Goal: Task Accomplishment & Management: Manage account settings

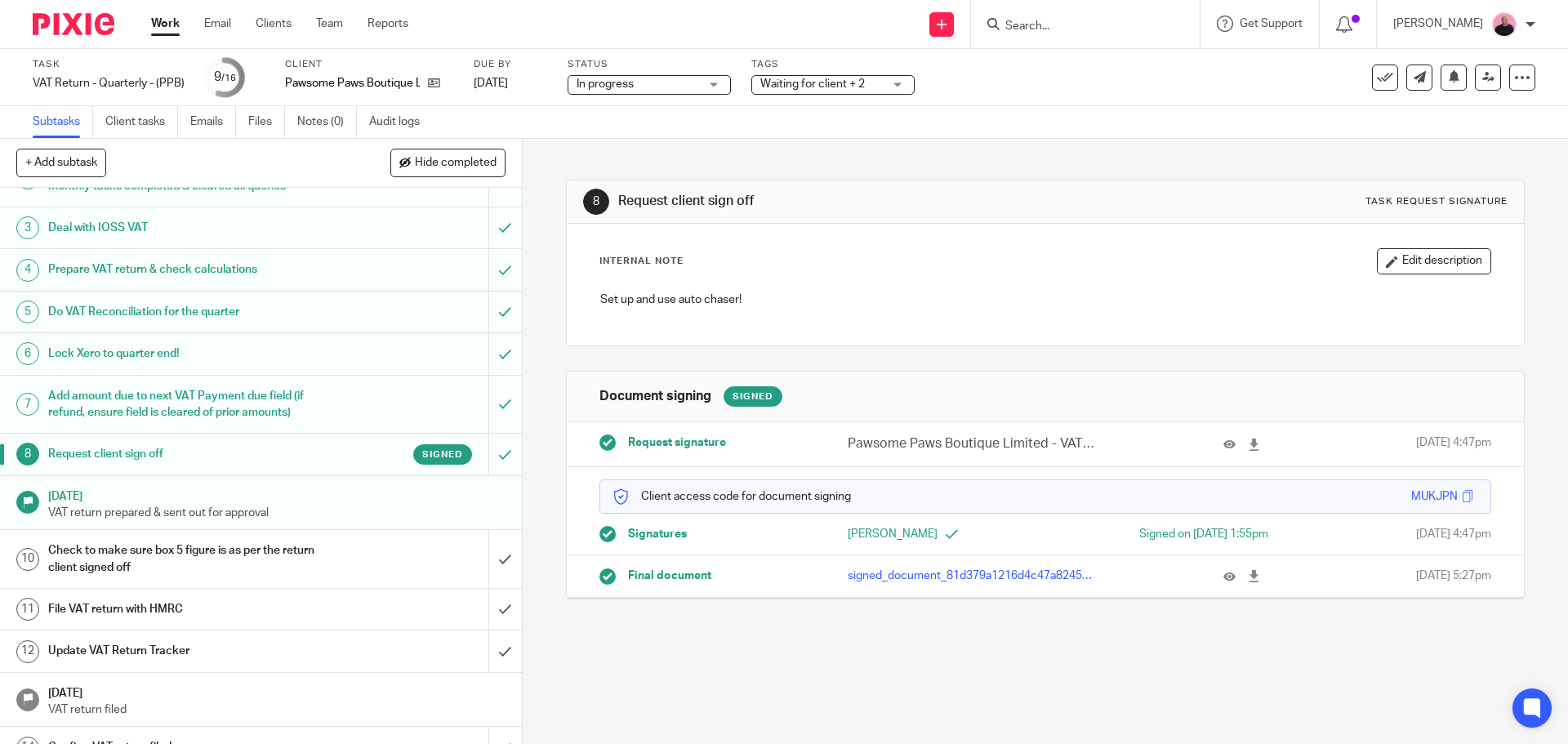
scroll to position [219, 0]
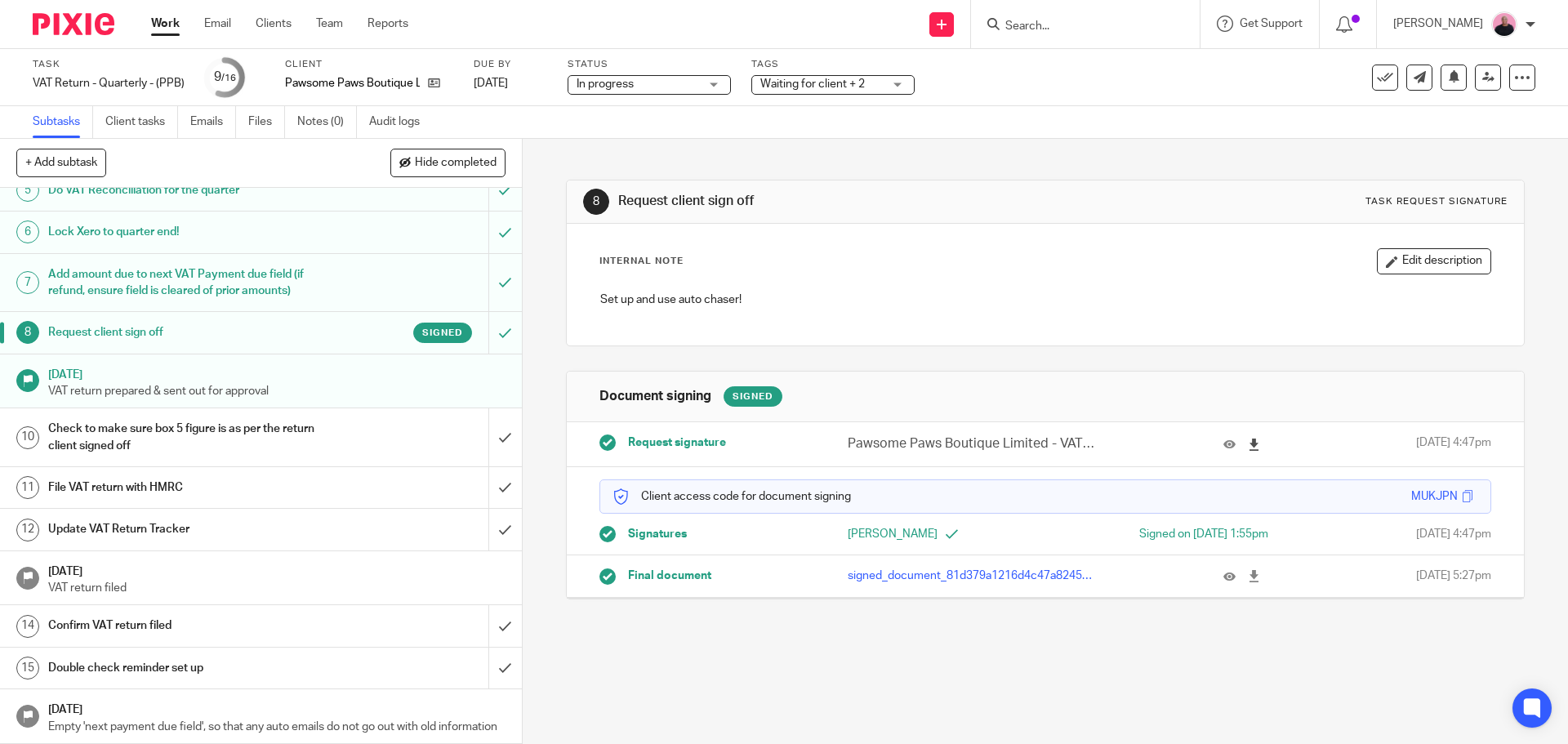
click at [1248, 445] on icon at bounding box center [1253, 444] width 12 height 12
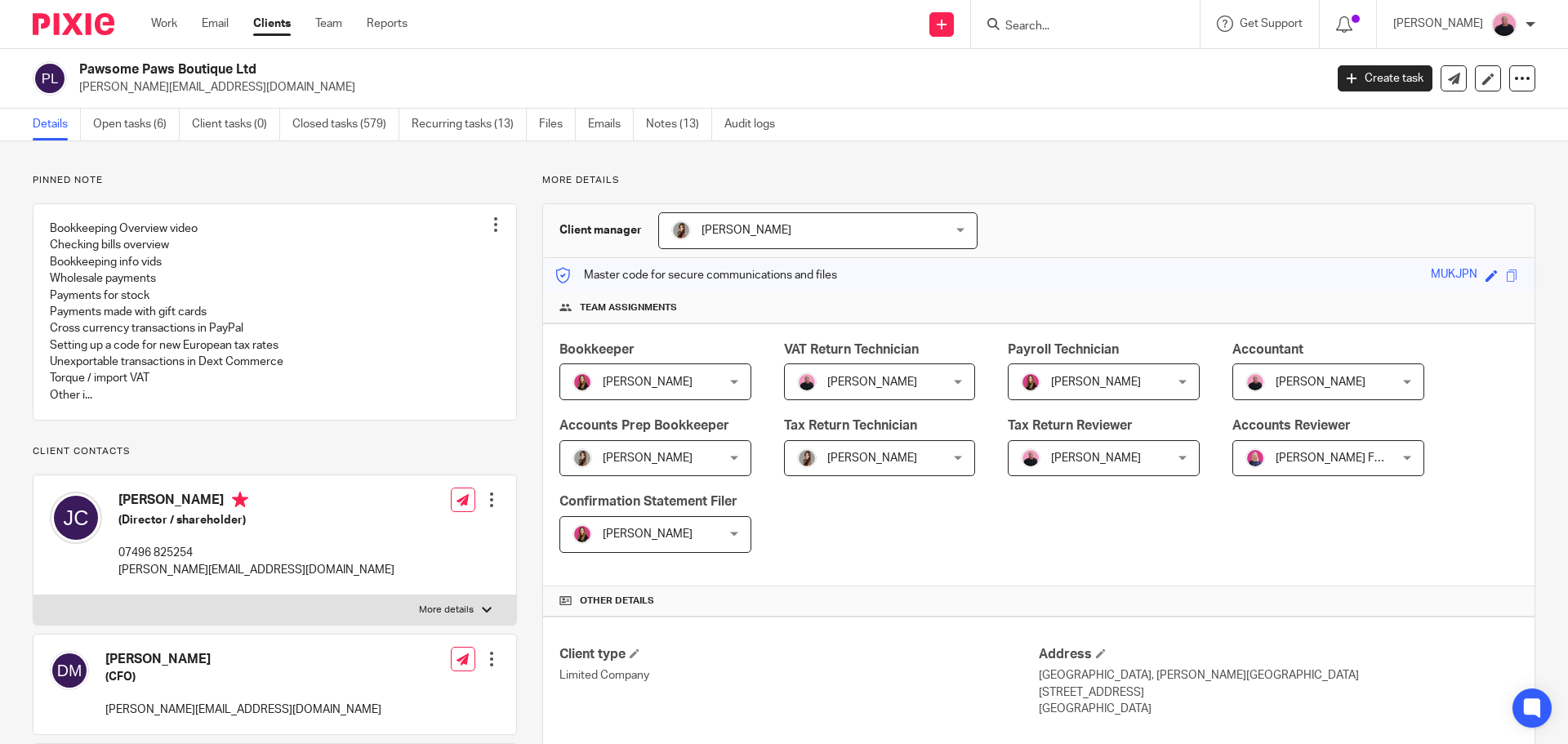
scroll to position [408, 0]
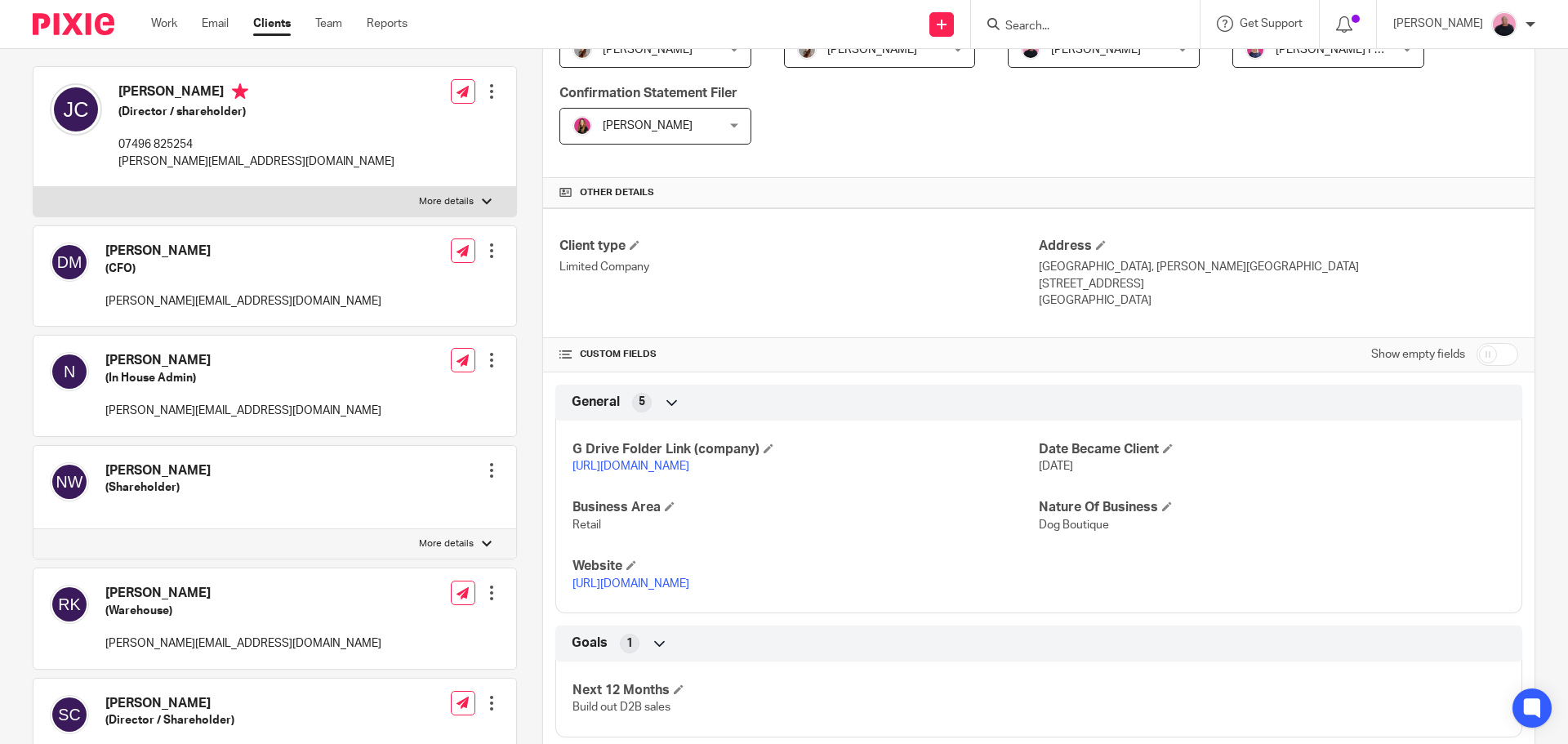
click at [690, 469] on link "https://drive.google.com/drive/folders/1ecy6MSpUtlTB4NtNNCrB7NIOP95UBwFR?usp=dr…" at bounding box center [630, 466] width 116 height 11
click at [1494, 355] on input "checkbox" at bounding box center [1496, 354] width 41 height 23
checkbox input "true"
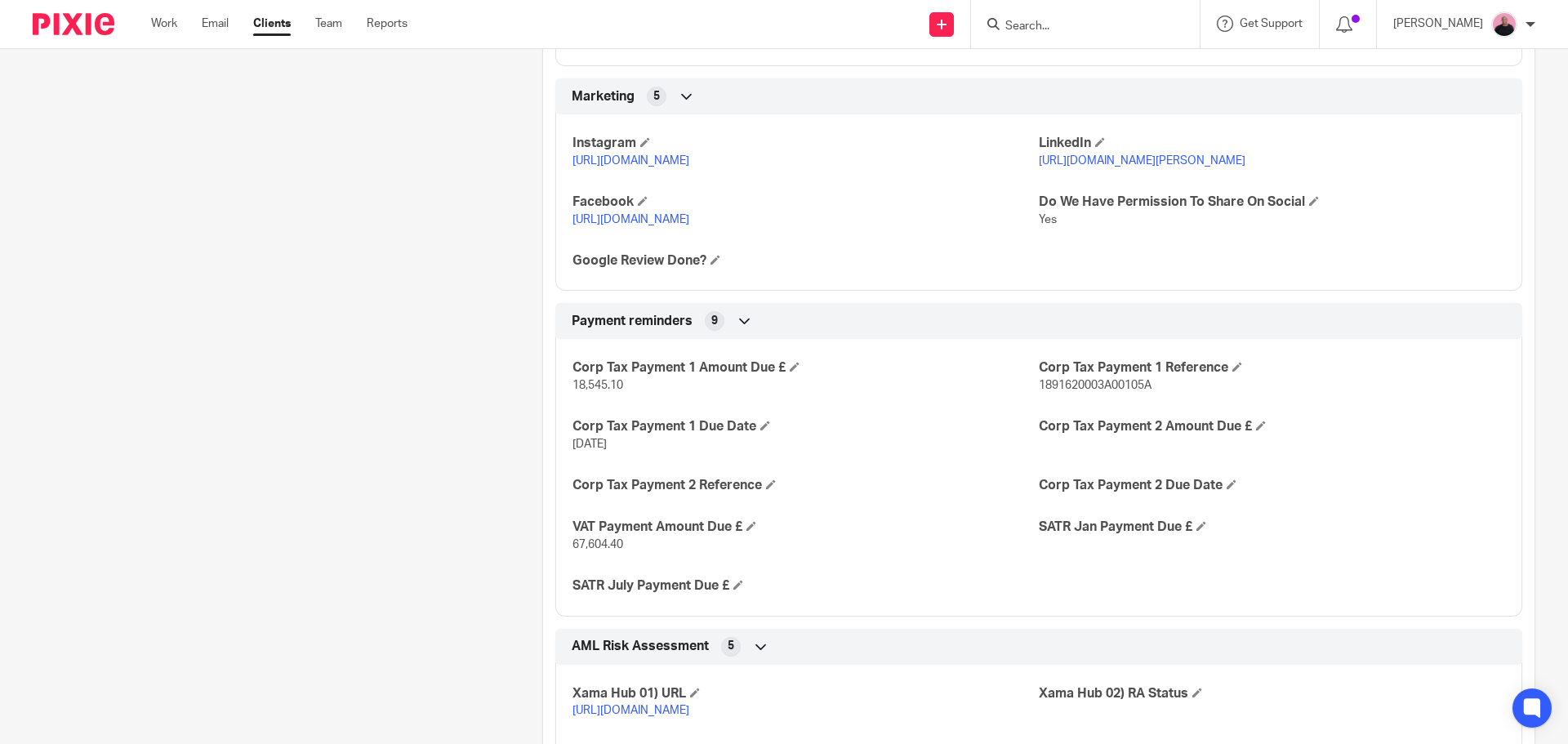
scroll to position [2777, 0]
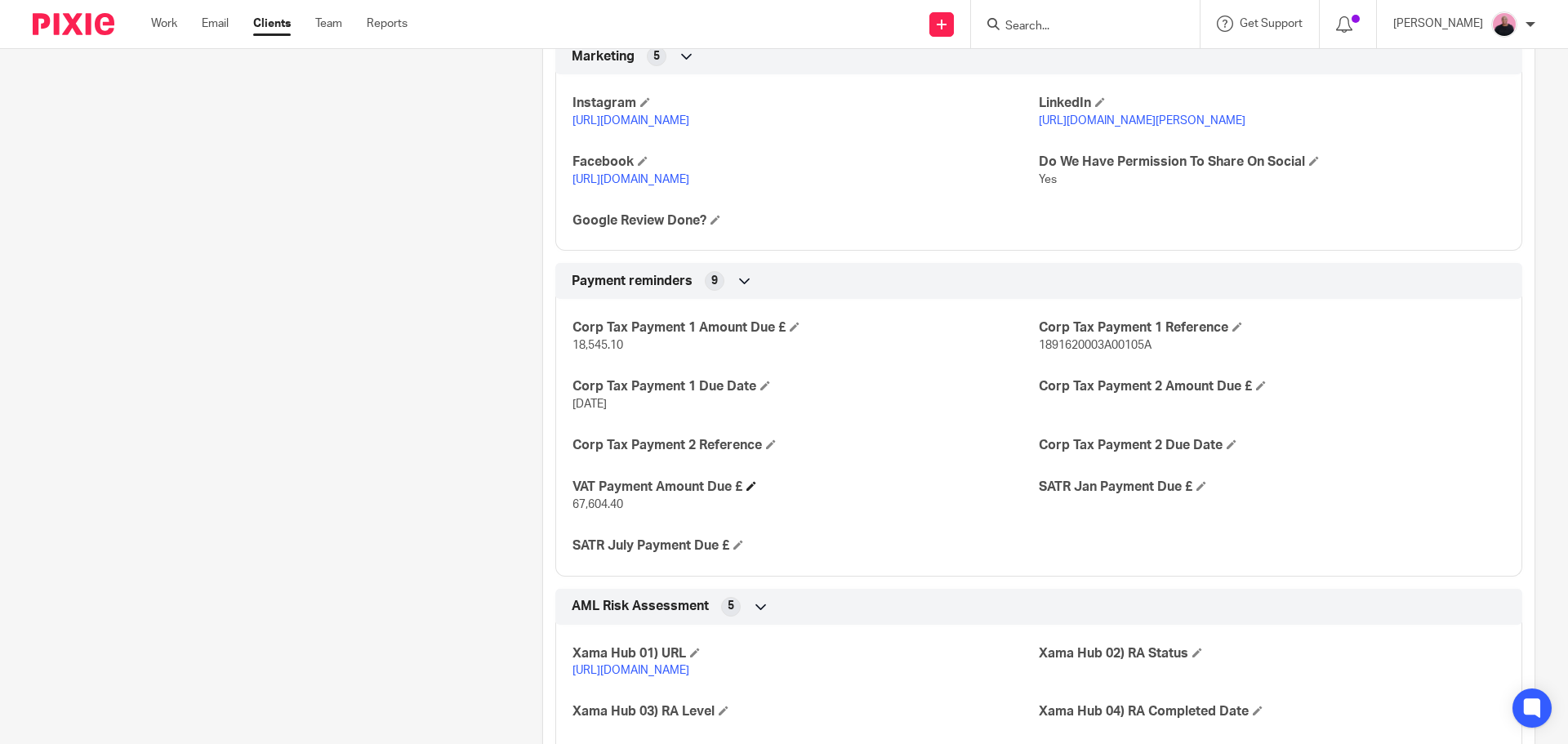
click at [756, 495] on h4 "VAT Payment Amount Due £" at bounding box center [805, 487] width 466 height 17
click at [749, 491] on span at bounding box center [751, 485] width 10 height 10
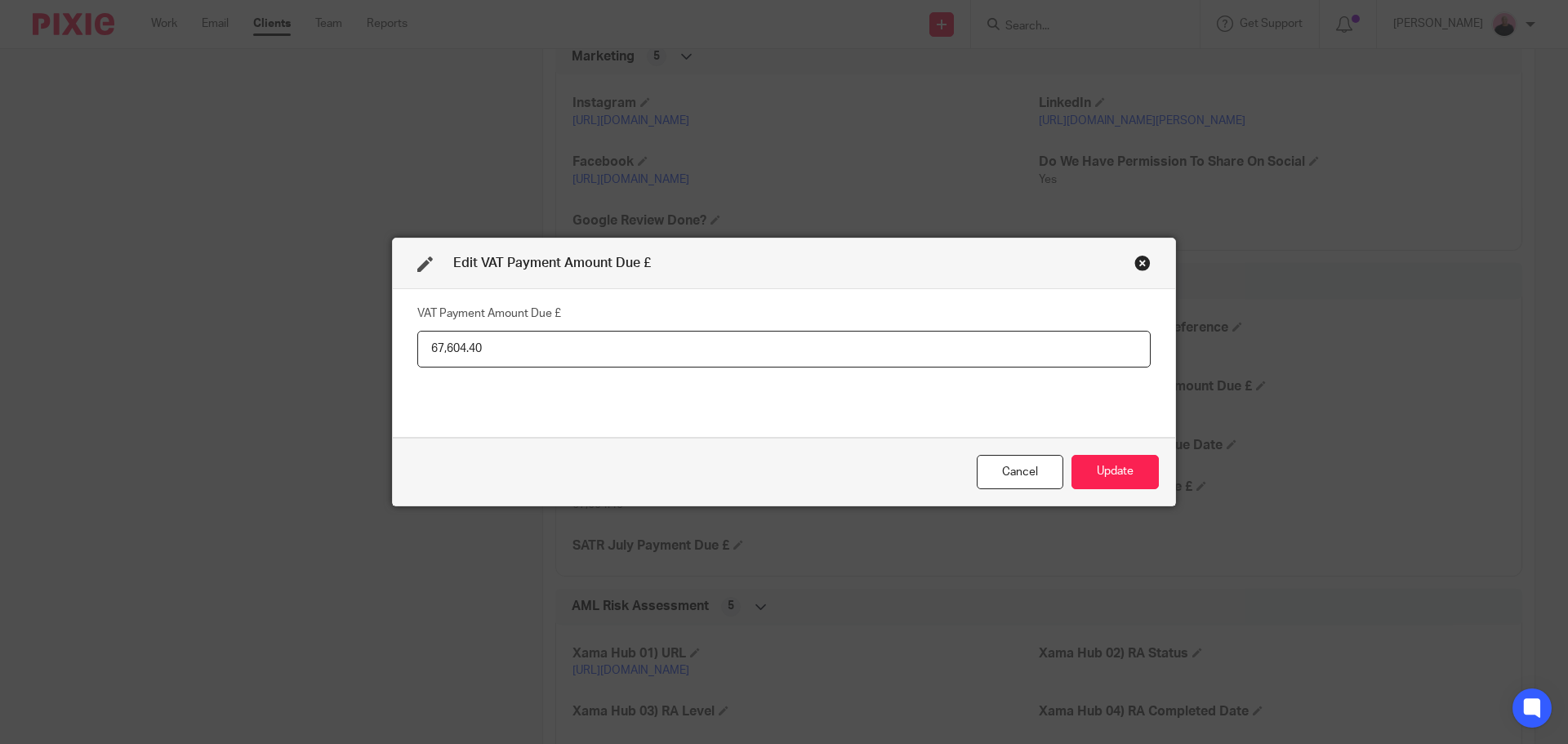
drag, startPoint x: 538, startPoint y: 350, endPoint x: 403, endPoint y: 350, distance: 135.0
click at [404, 352] on div "VAT Payment Amount Due £ 67,604.40" at bounding box center [783, 362] width 782 height 148
paste input "5,267.38"
type input "65,267.38"
click at [1115, 469] on button "Update" at bounding box center [1114, 472] width 87 height 35
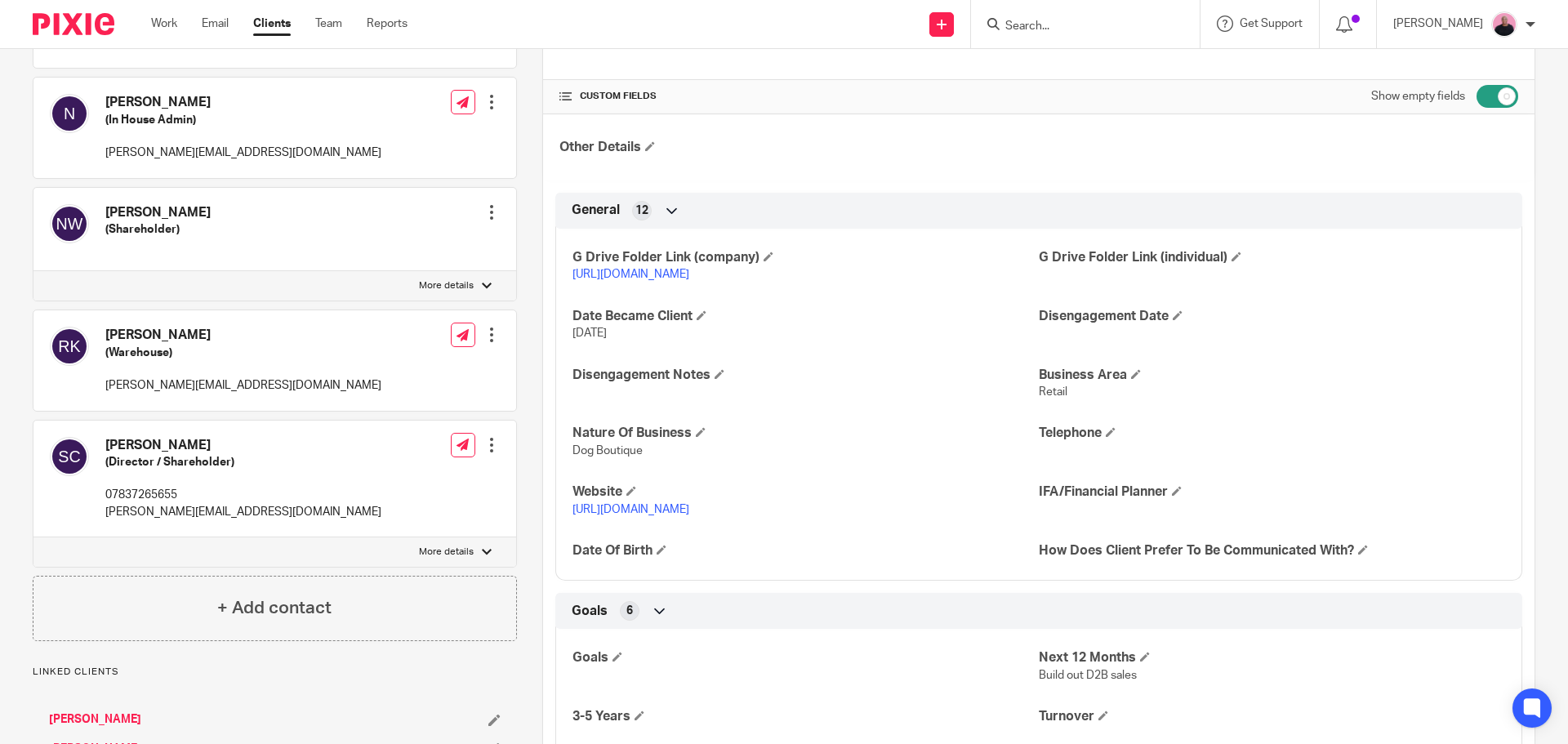
scroll to position [572, 0]
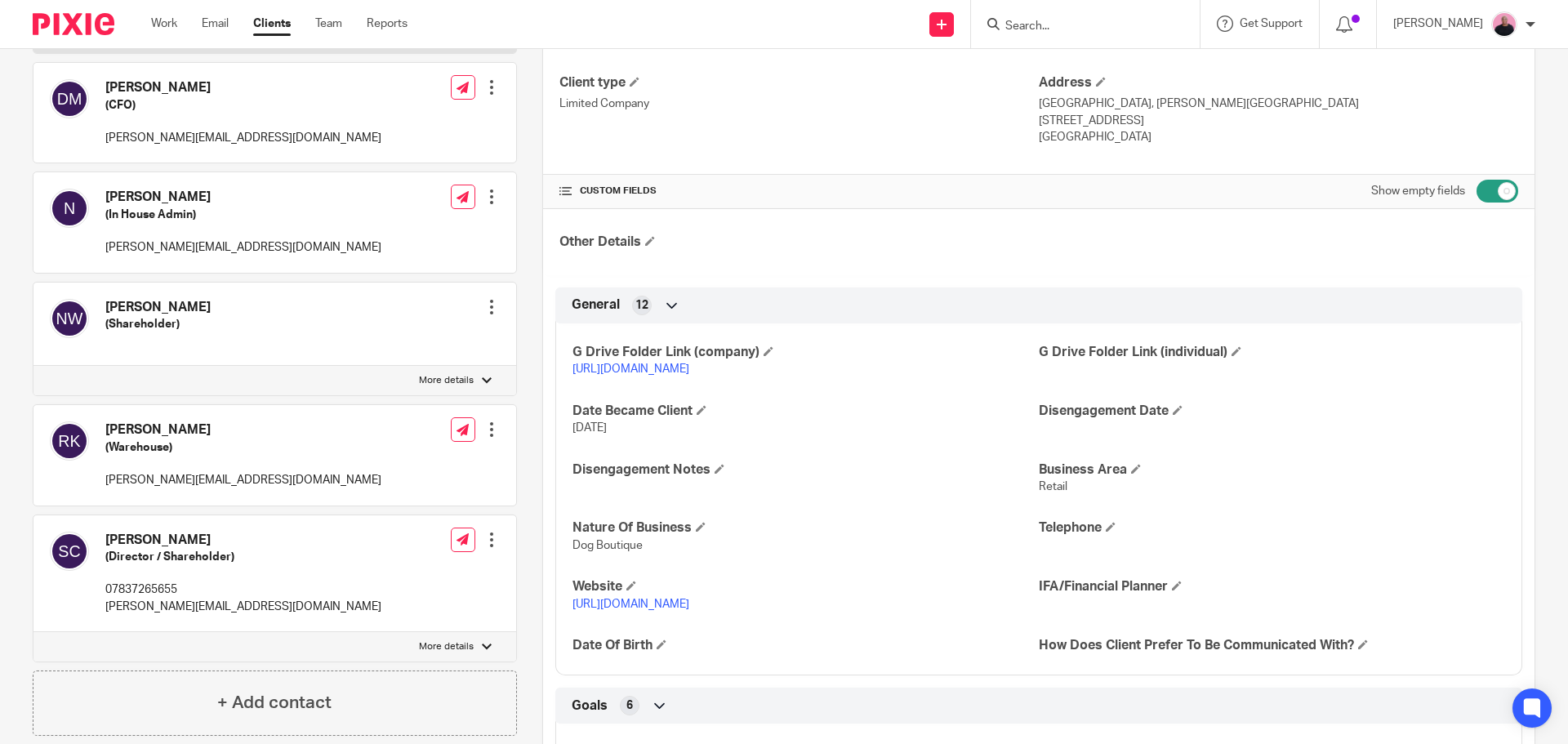
click at [1476, 196] on input "checkbox" at bounding box center [1496, 191] width 41 height 23
checkbox input "false"
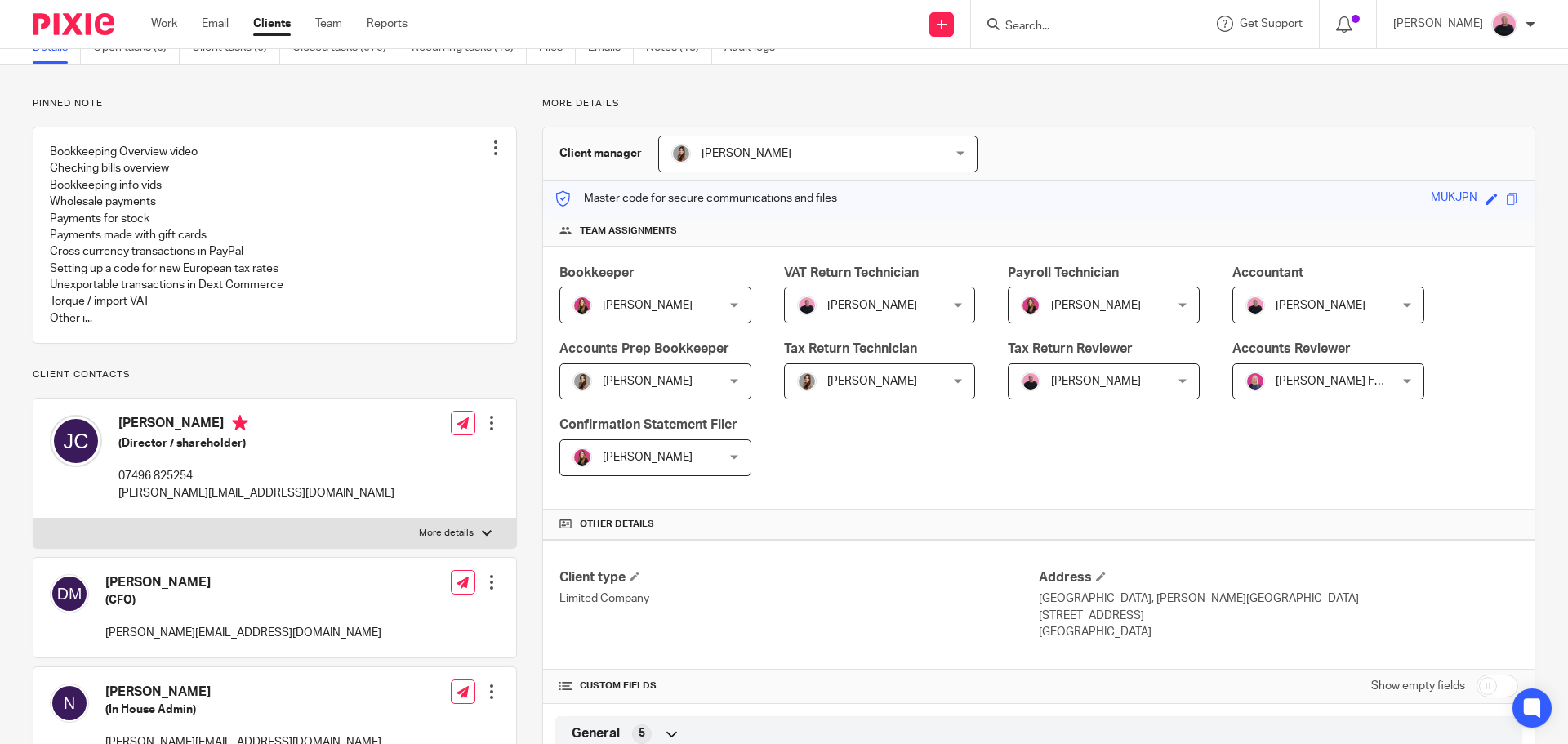
scroll to position [0, 0]
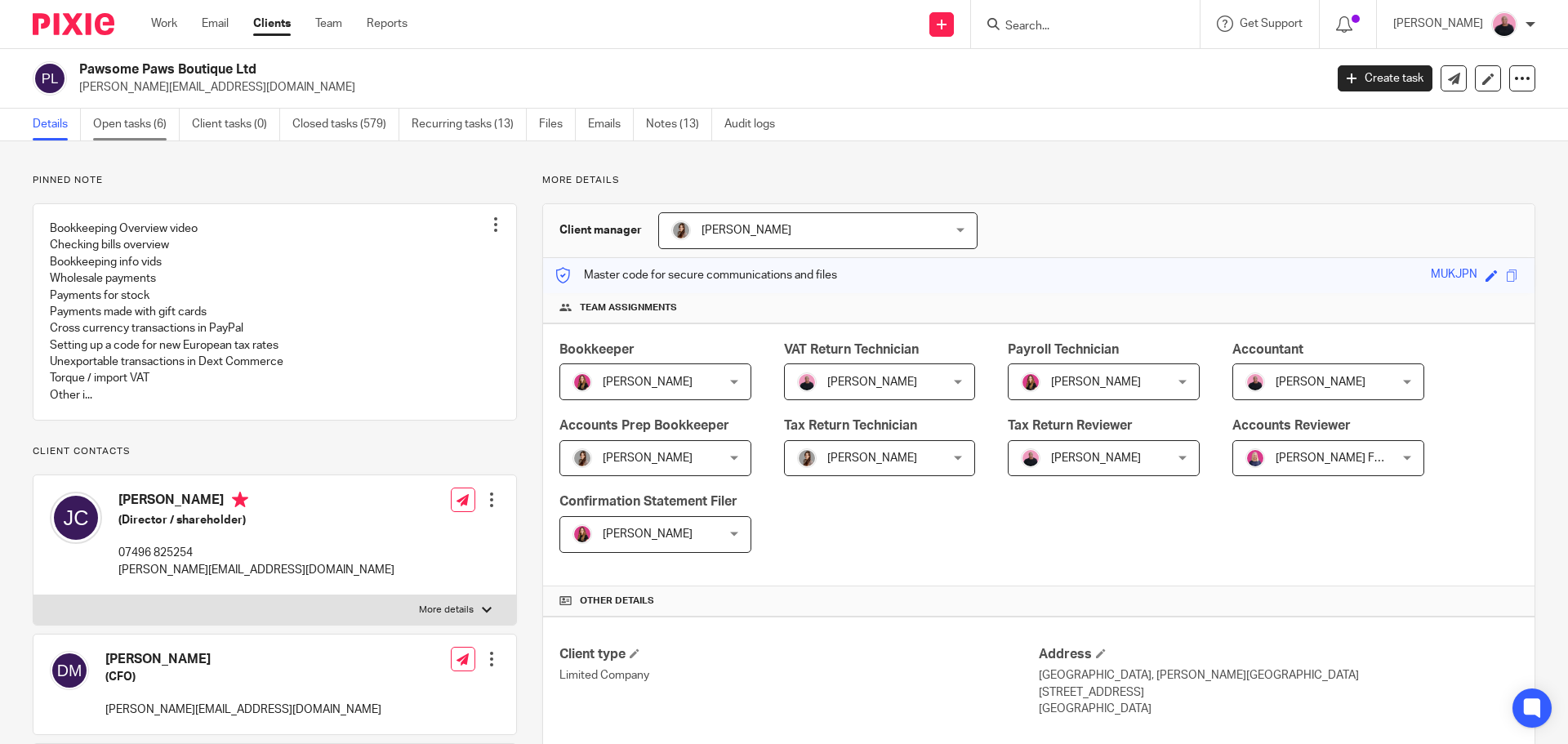
click at [123, 127] on link "Open tasks (6)" at bounding box center [137, 124] width 86 height 32
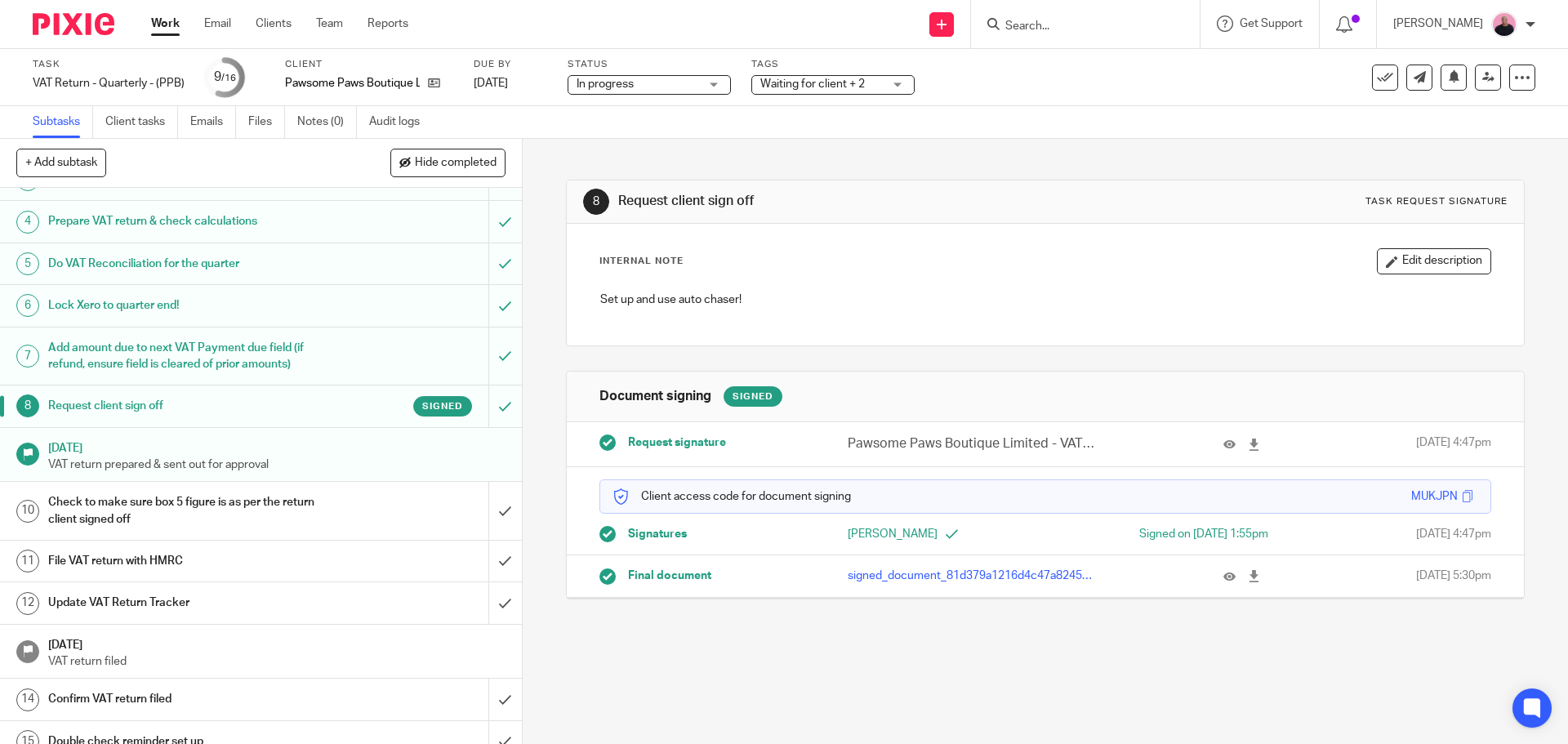
scroll to position [219, 0]
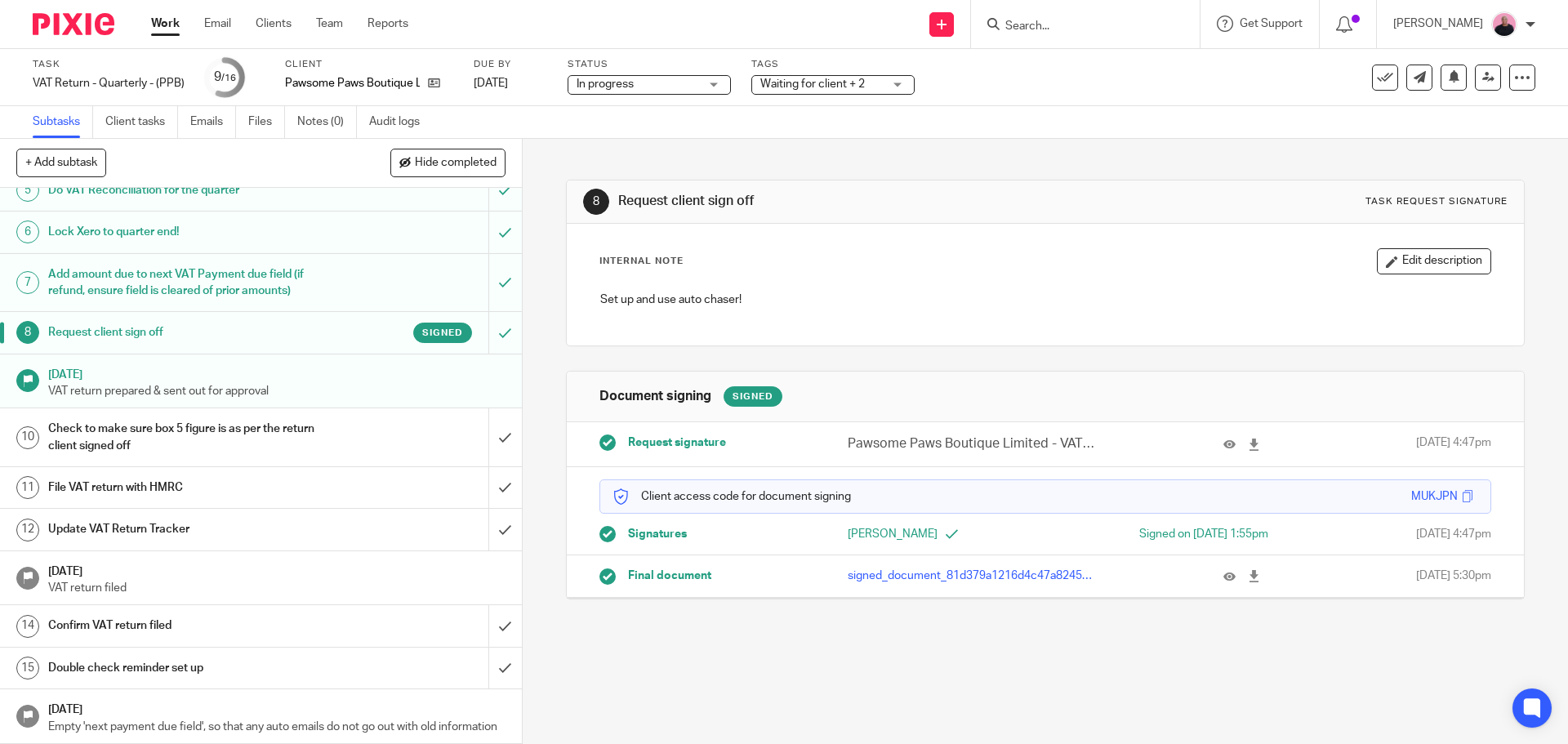
click at [351, 416] on div "Check to make sure box 5 figure is as per the return client signed off" at bounding box center [260, 437] width 424 height 41
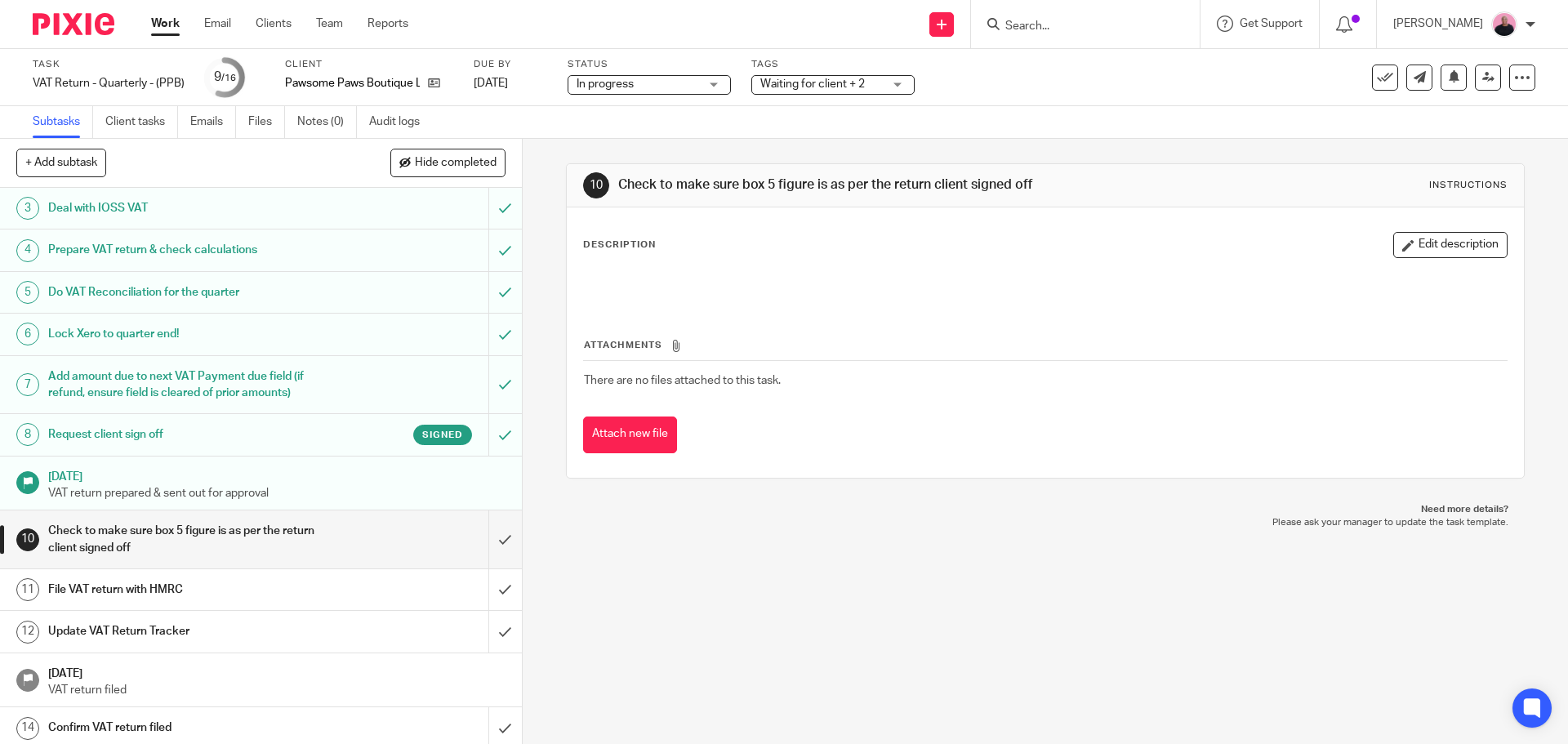
scroll to position [219, 0]
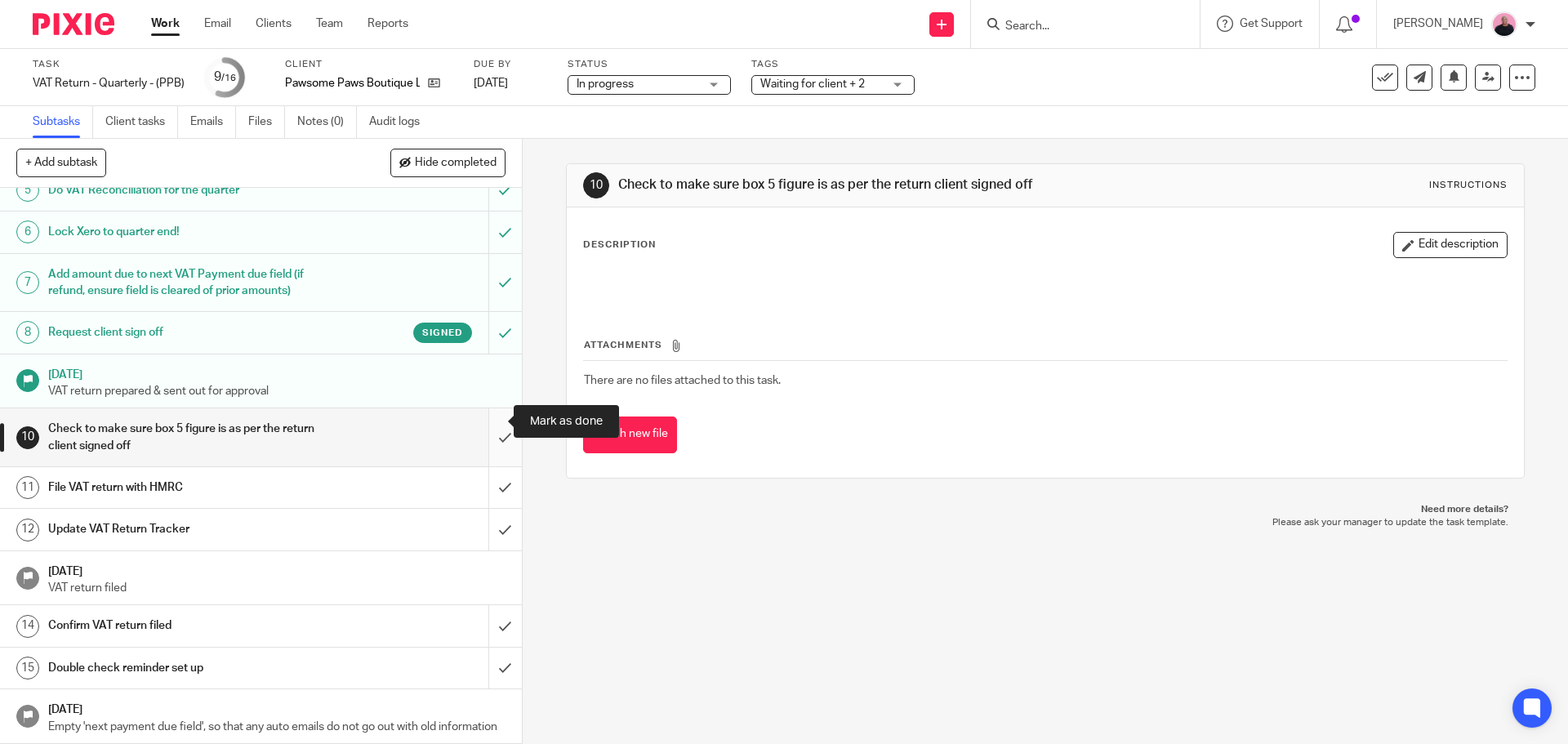
click at [477, 418] on input "submit" at bounding box center [260, 437] width 522 height 58
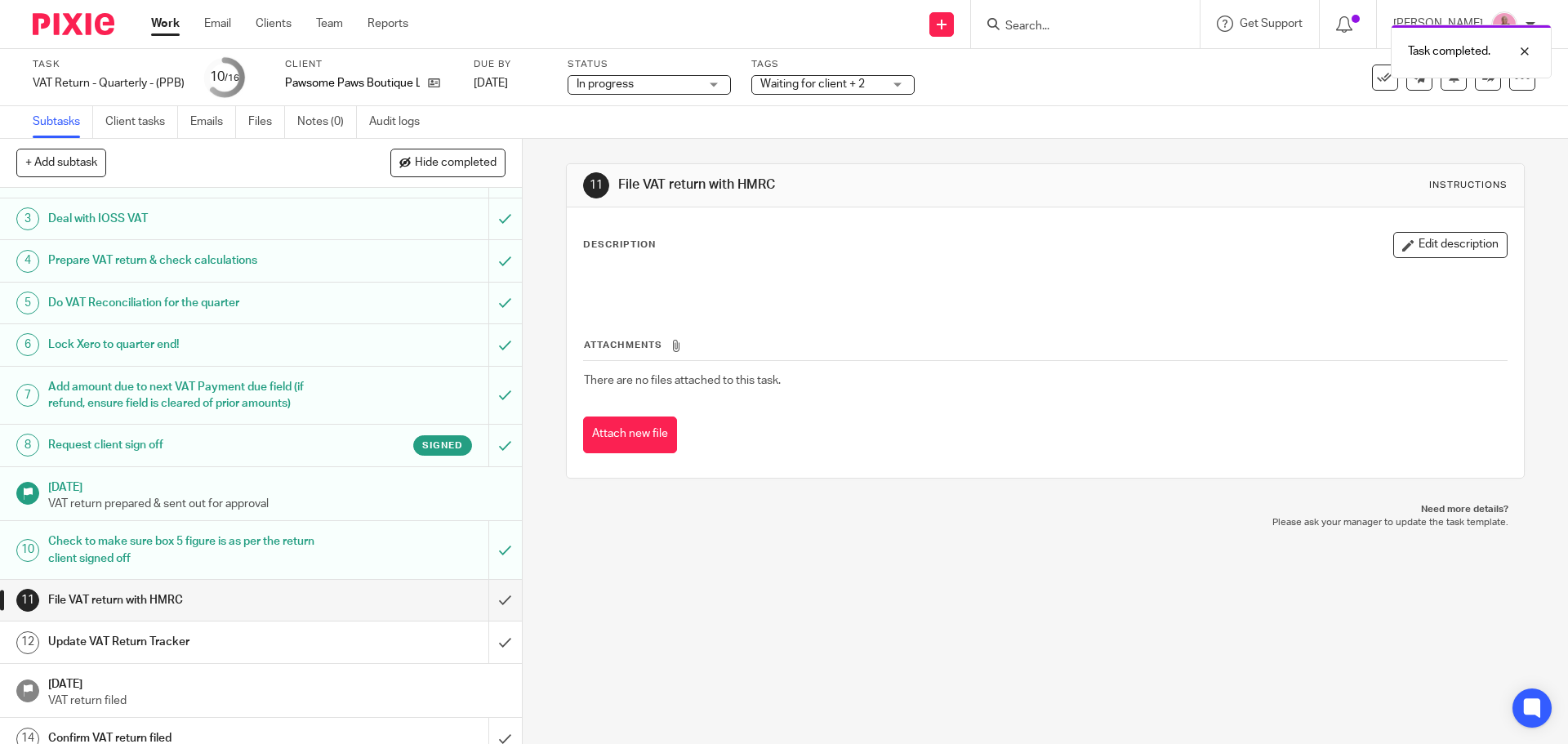
scroll to position [219, 0]
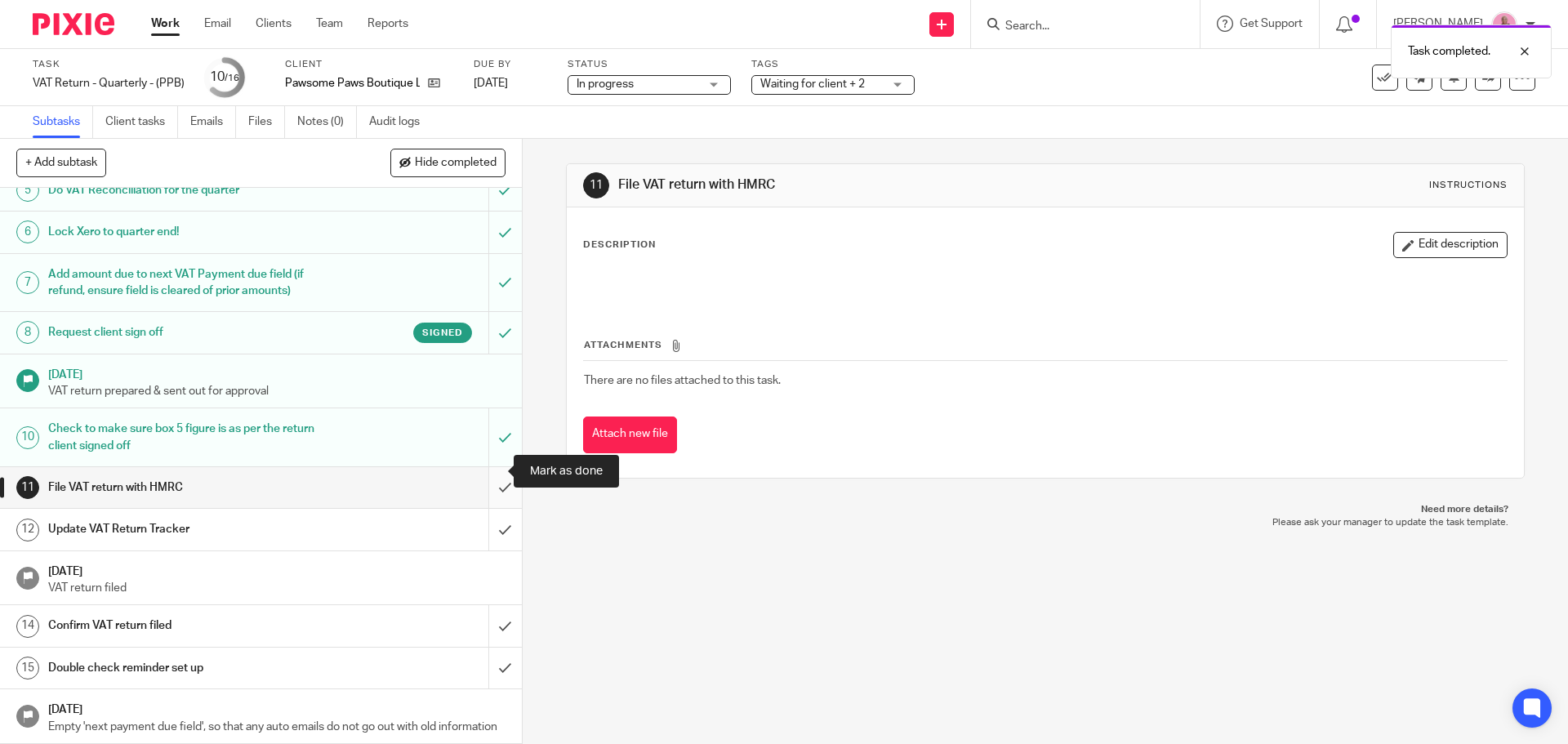
click at [490, 477] on input "submit" at bounding box center [260, 487] width 522 height 41
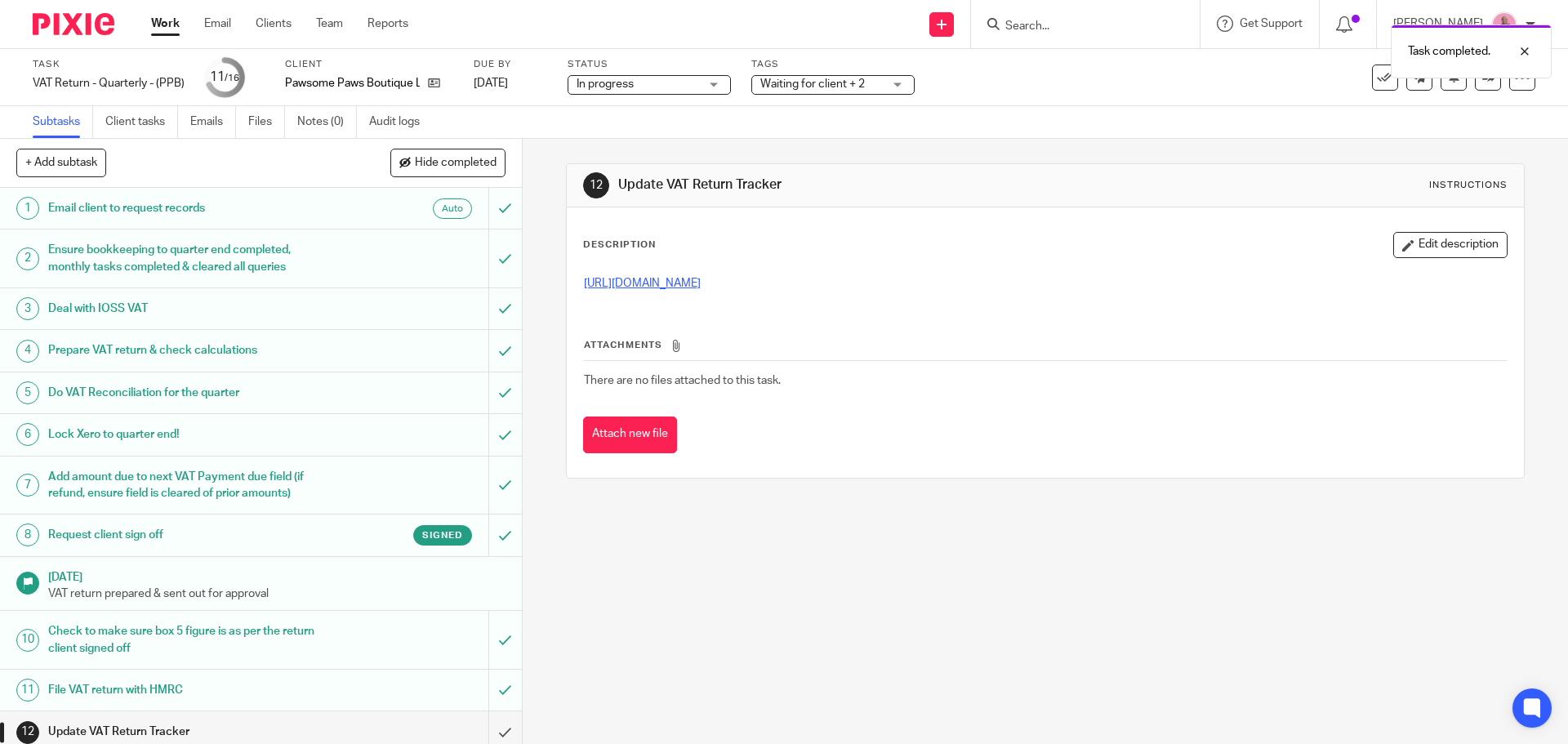
click at [701, 282] on link "[URL][DOMAIN_NAME]" at bounding box center [642, 283] width 116 height 11
click at [338, 531] on div "Signed" at bounding box center [402, 536] width 141 height 20
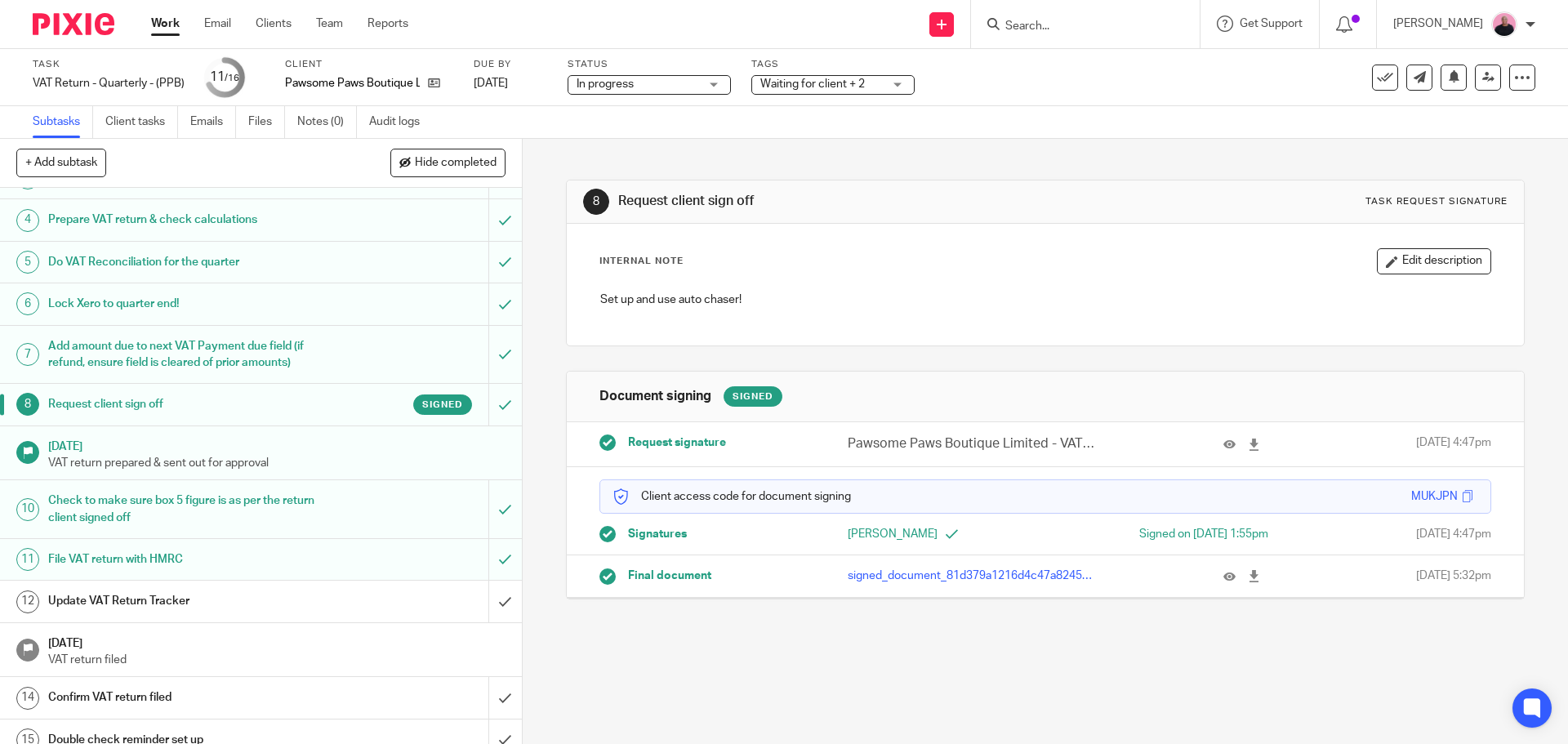
scroll to position [219, 0]
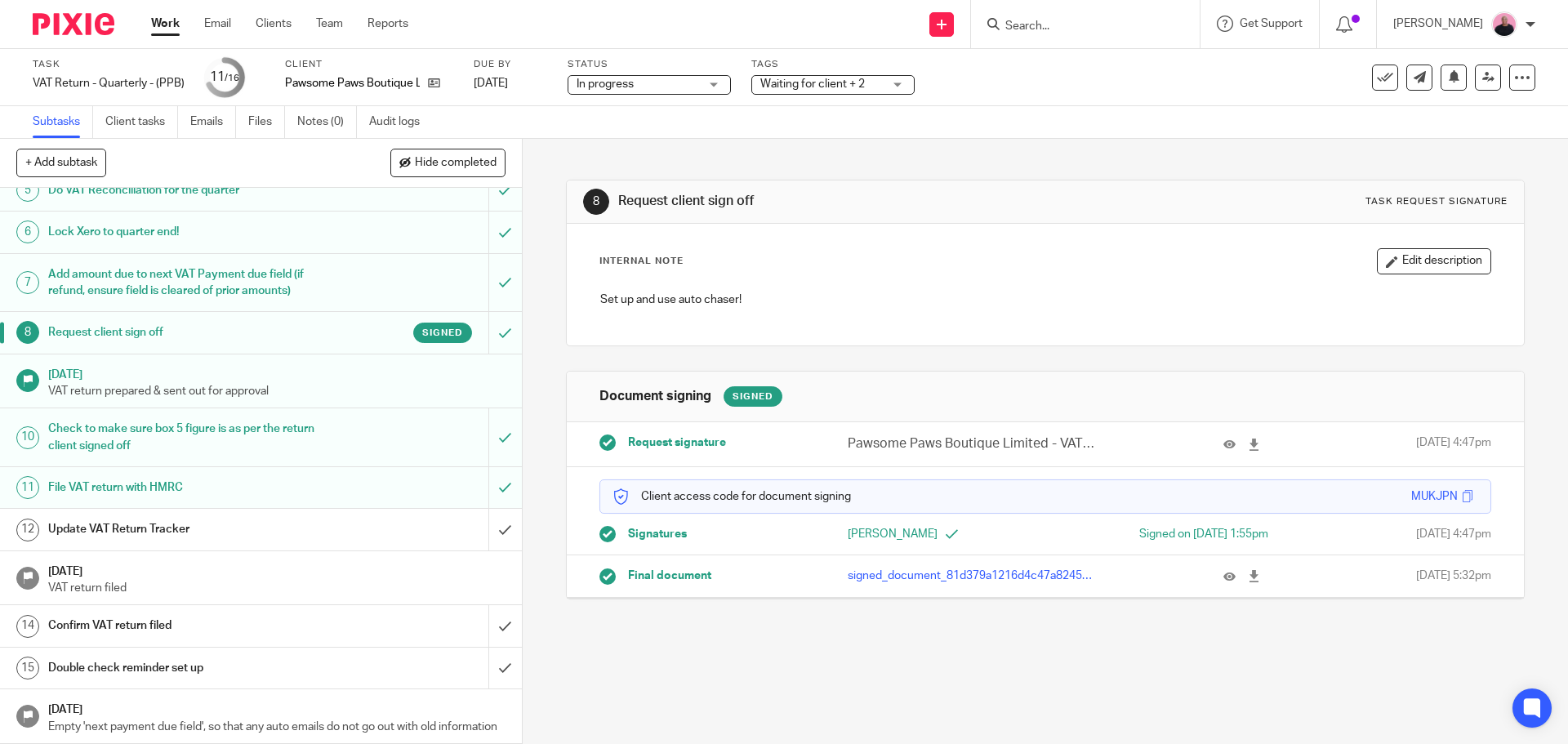
click at [373, 517] on div "Update VAT Return Tracker" at bounding box center [260, 529] width 424 height 25
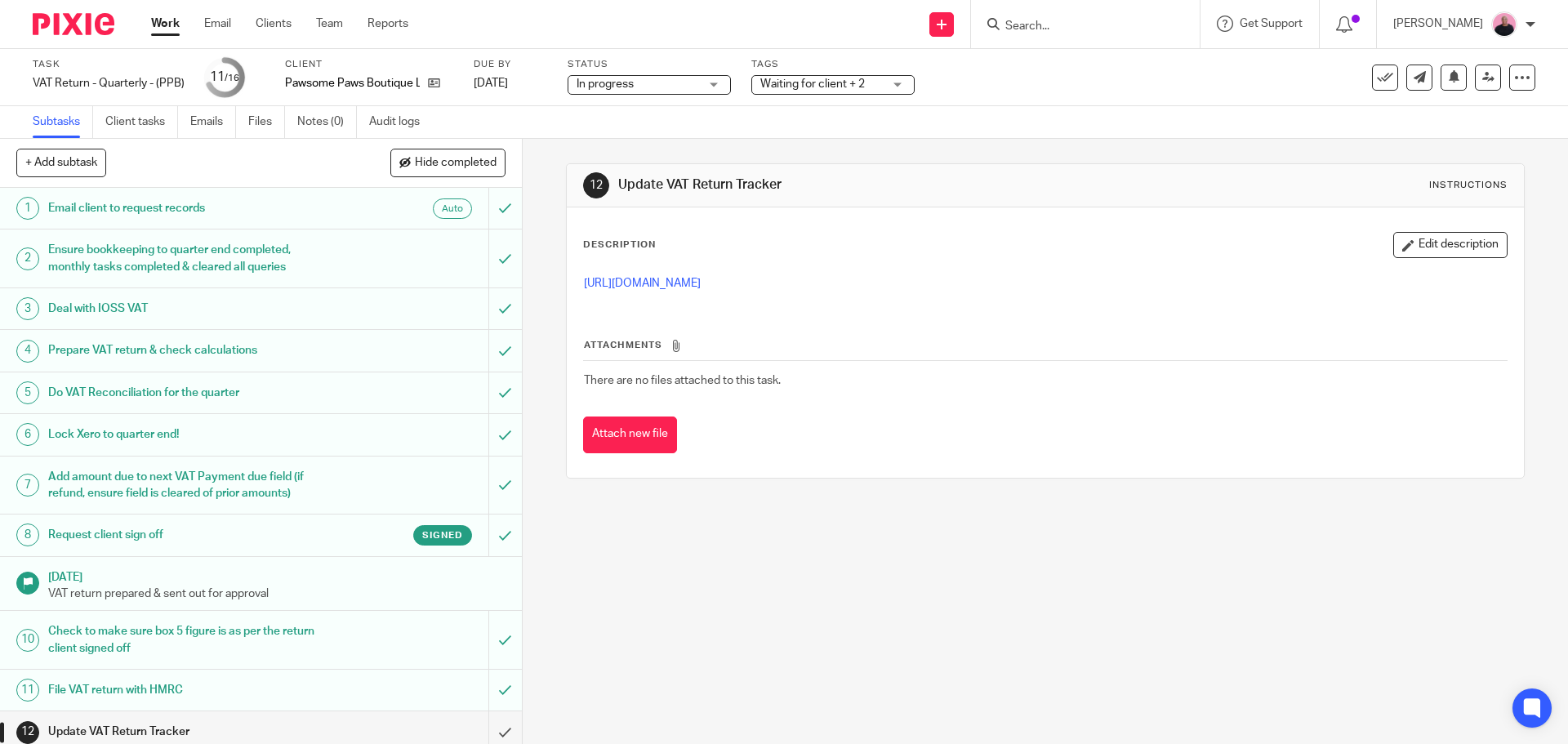
scroll to position [219, 0]
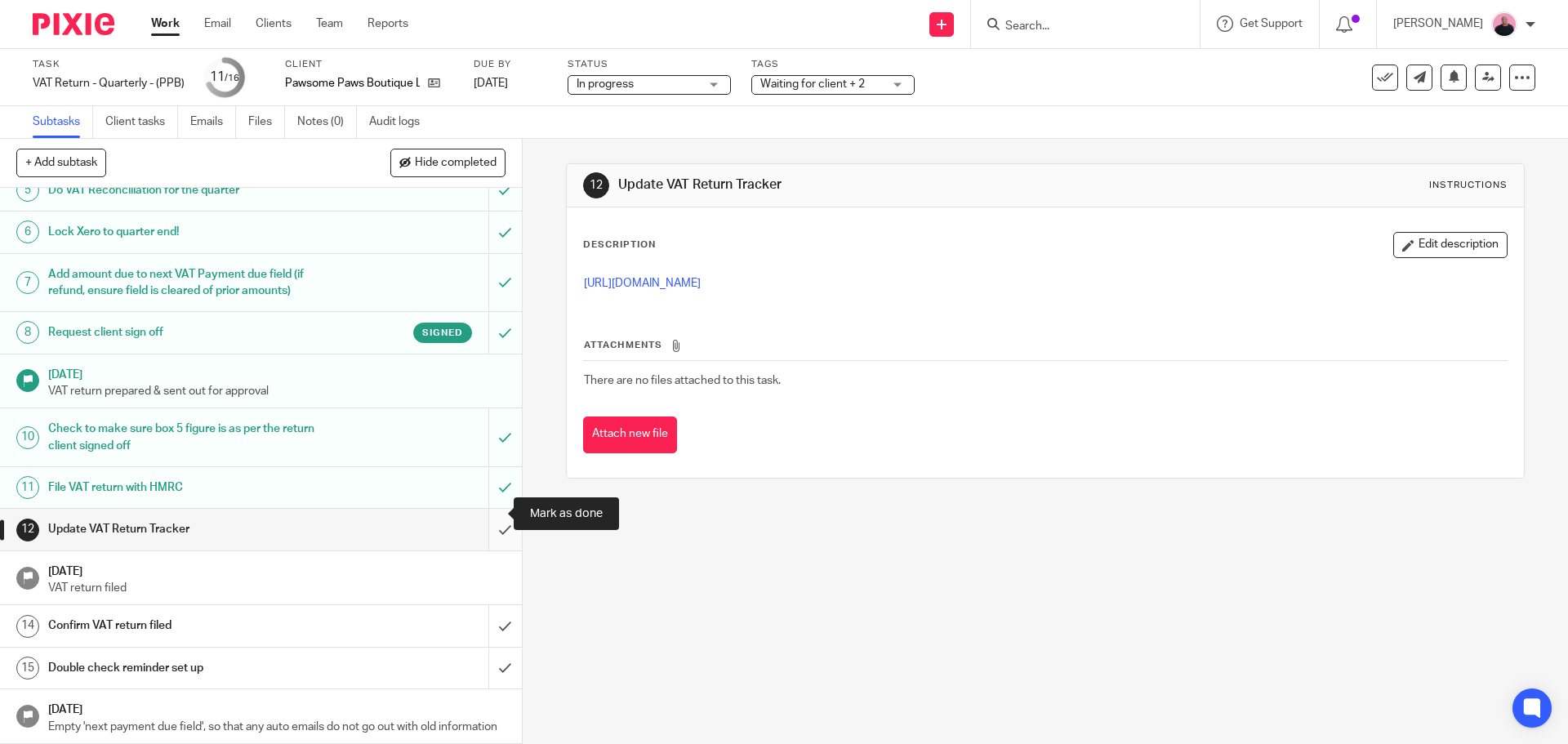
click at [487, 509] on input "submit" at bounding box center [260, 529] width 522 height 41
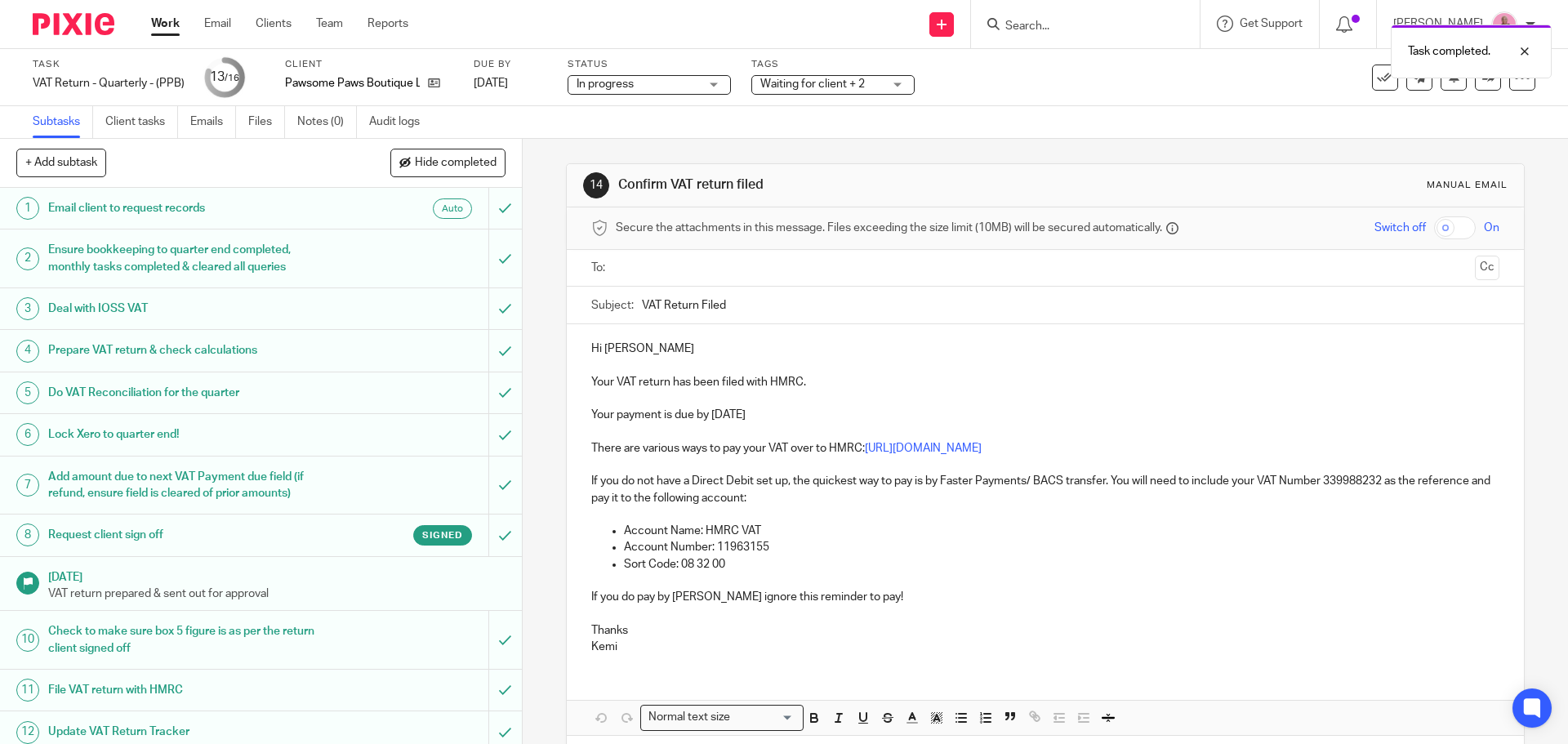
click at [645, 260] on input "text" at bounding box center [1044, 268] width 845 height 18
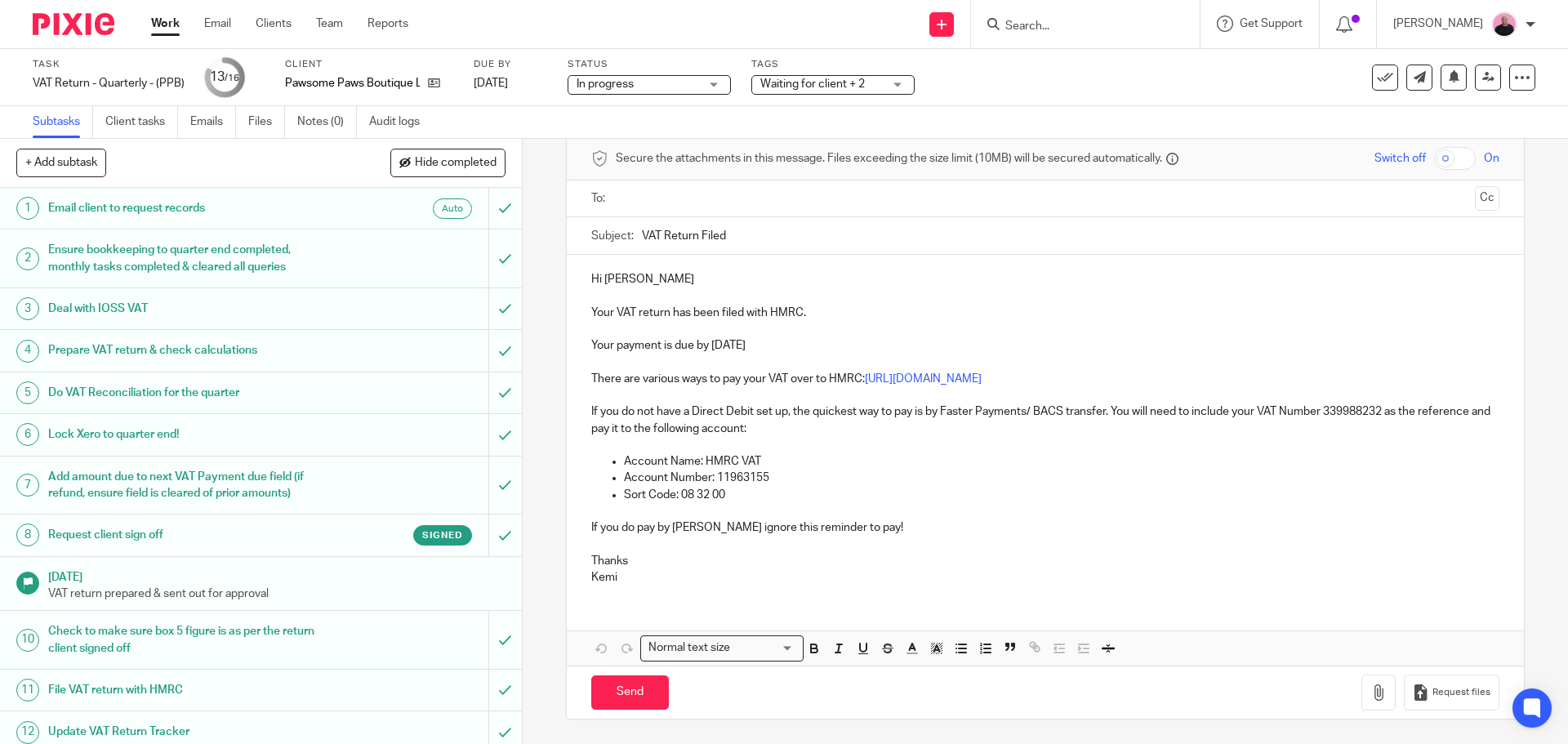
click at [722, 207] on input "text" at bounding box center [1044, 199] width 845 height 18
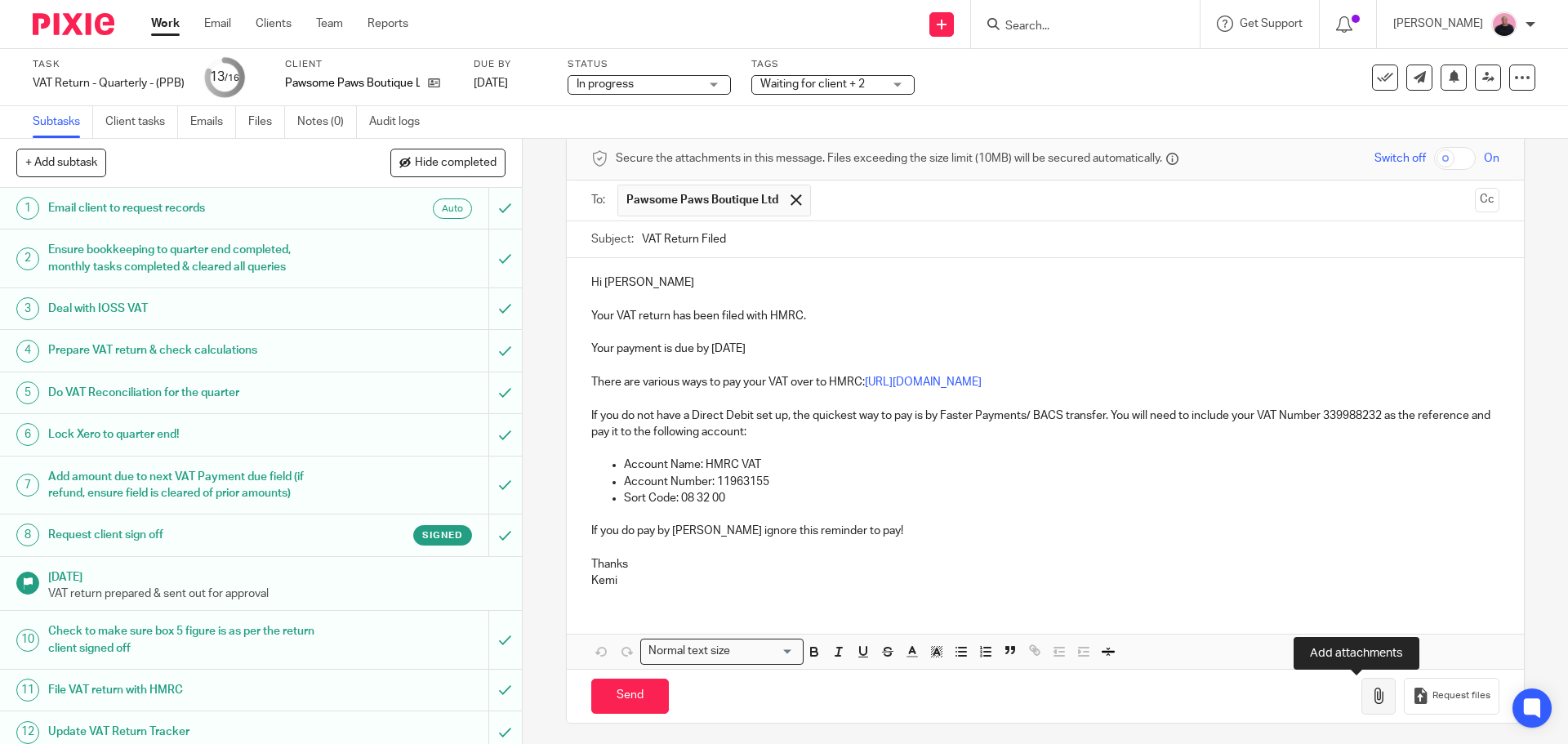
click at [1370, 696] on icon "button" at bounding box center [1378, 696] width 17 height 17
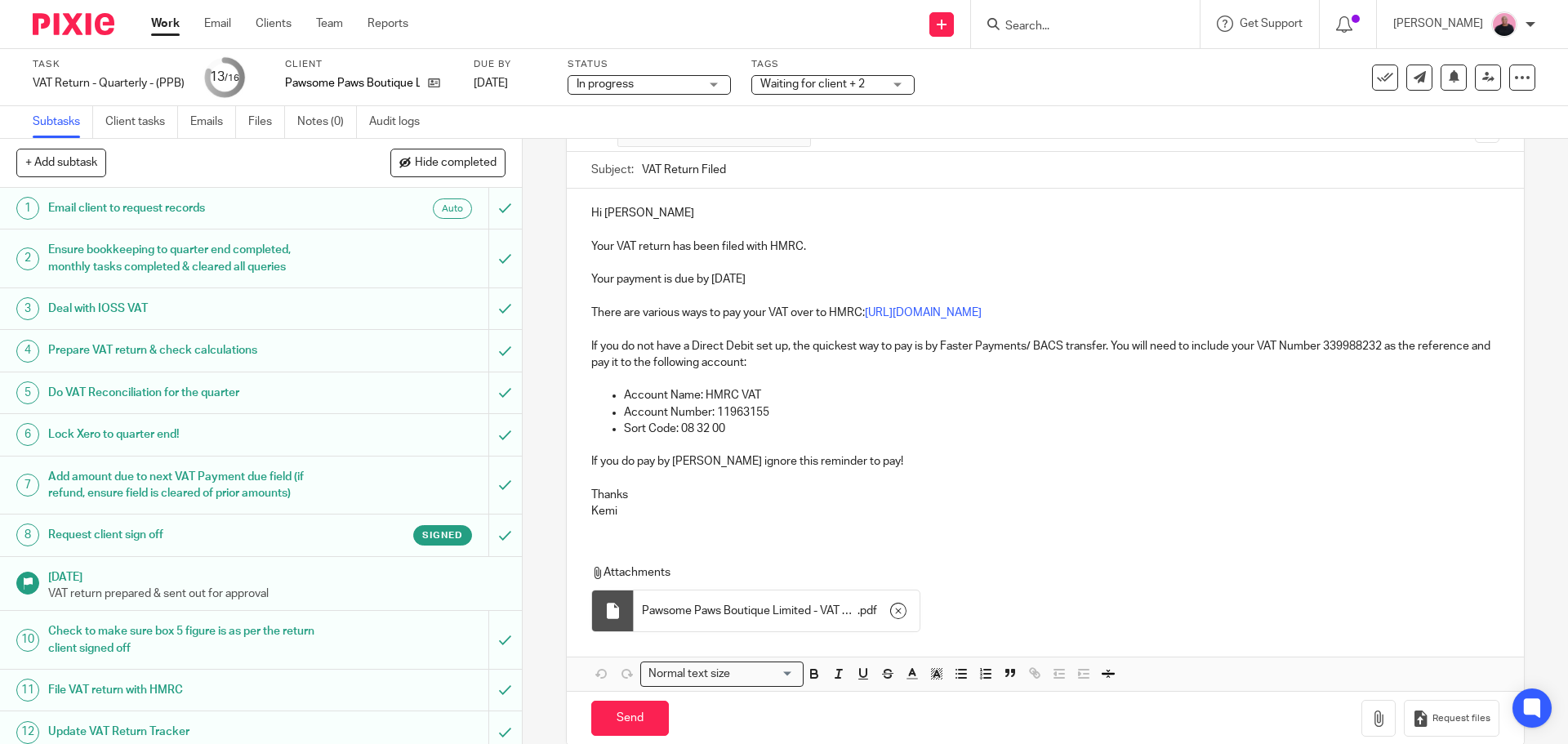
scroll to position [166, 0]
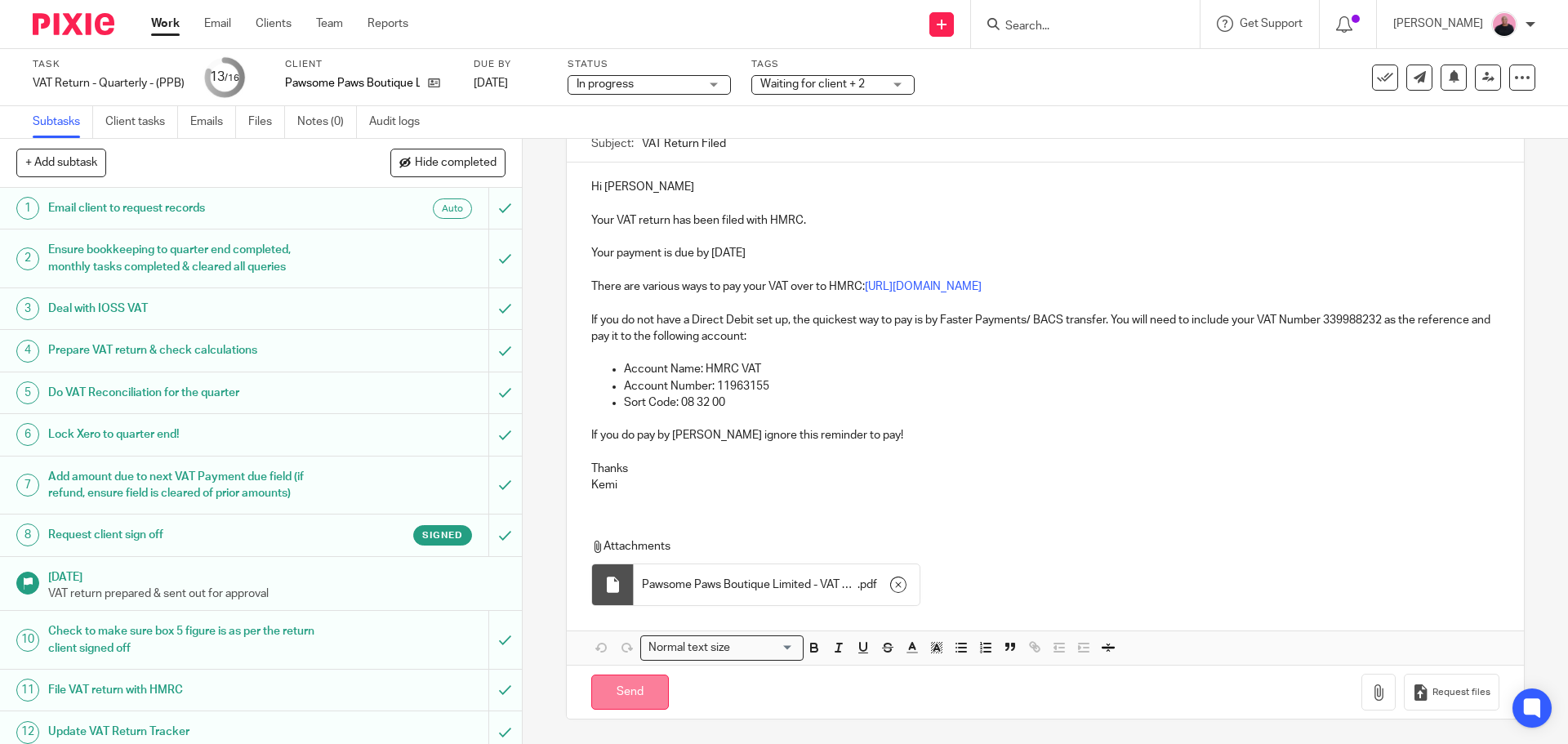
click at [640, 699] on input "Send" at bounding box center [630, 692] width 78 height 35
type input "Sent"
click at [1525, 50] on div at bounding box center [1512, 50] width 44 height 19
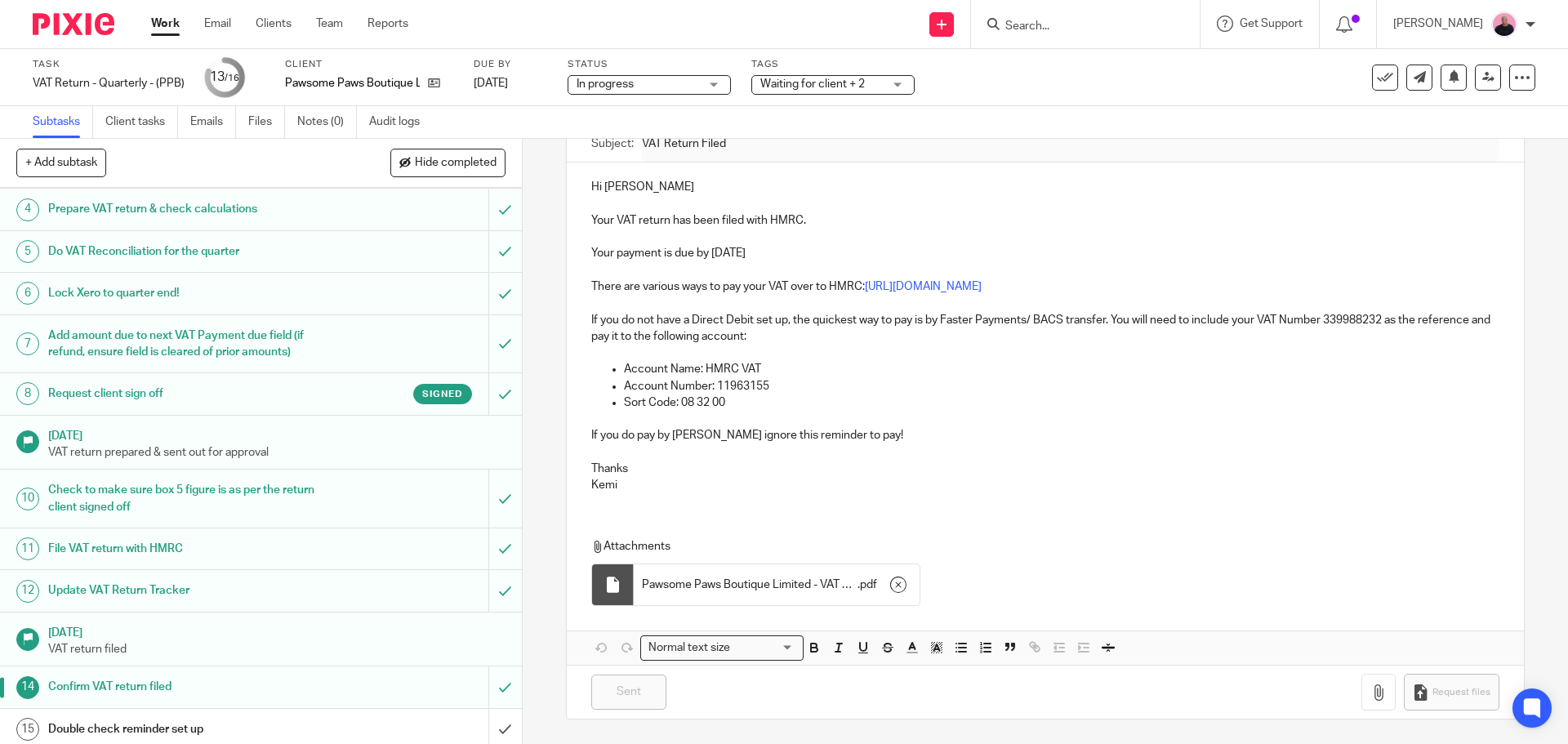
scroll to position [219, 0]
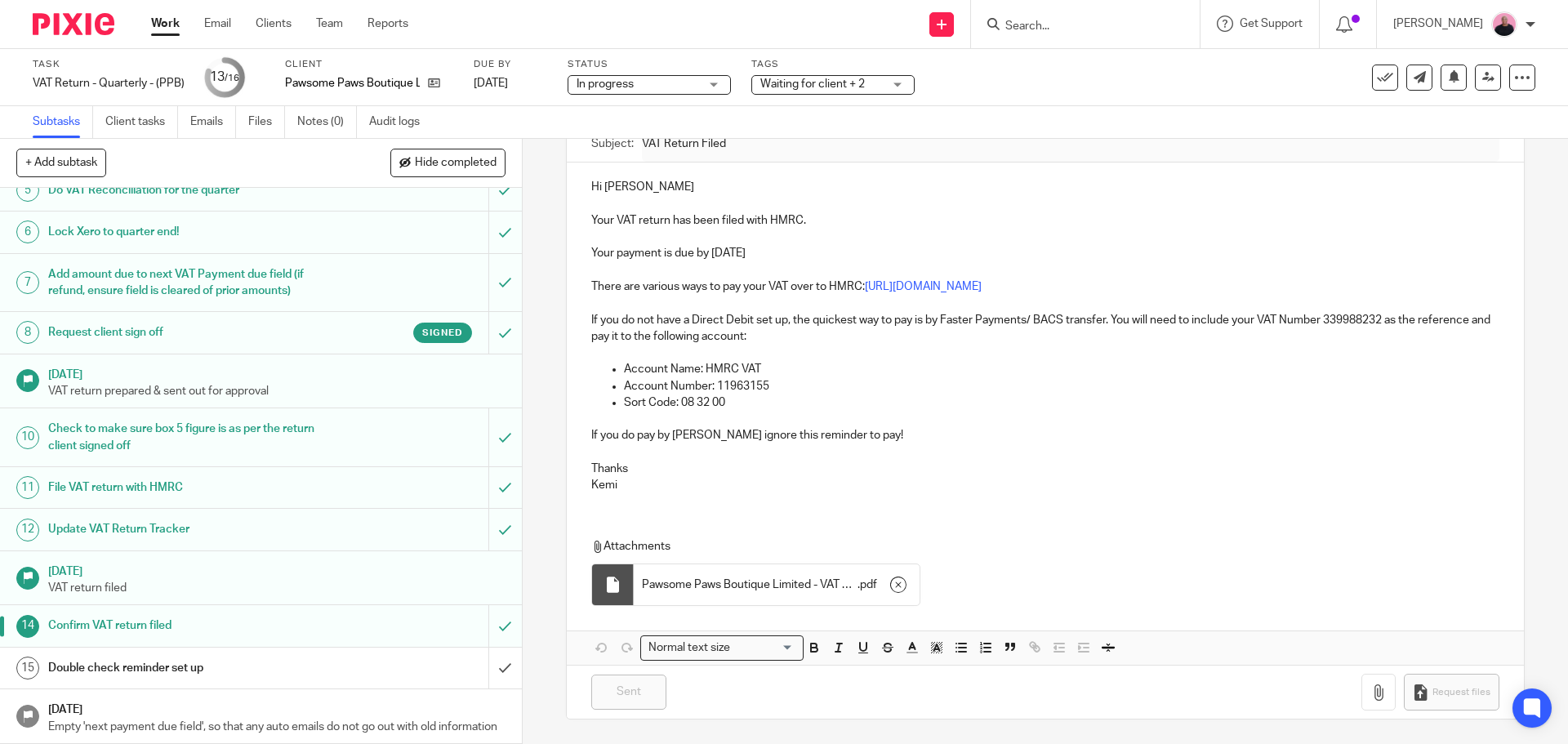
click at [314, 656] on h1 "Double check reminder set up" at bounding box center [190, 668] width 282 height 25
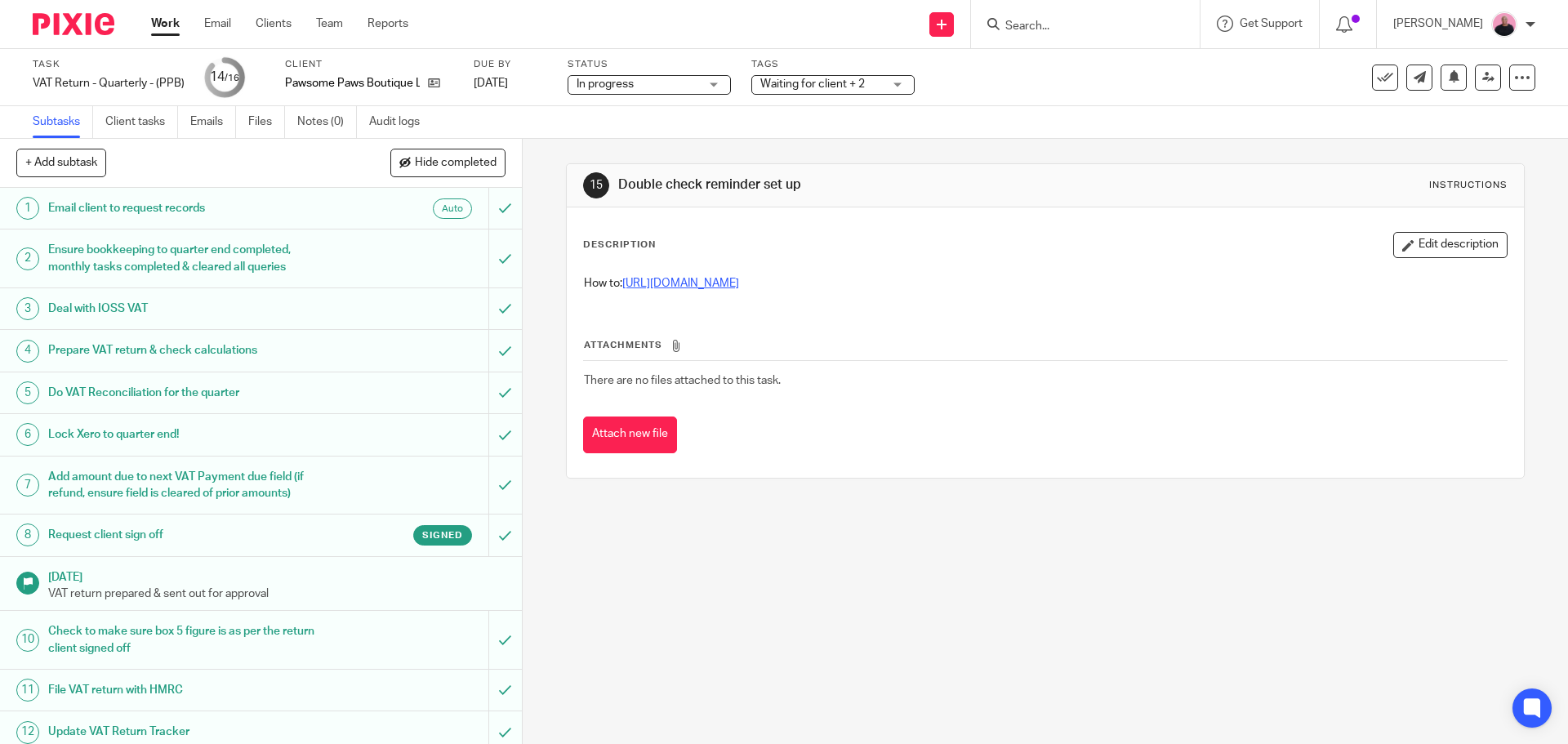
click at [739, 283] on link "https://www.loom.com/share/5a5e0538e4aa4f44a0793682889999c9?sid=7e10d8f1-98b0-4…" at bounding box center [679, 283] width 116 height 11
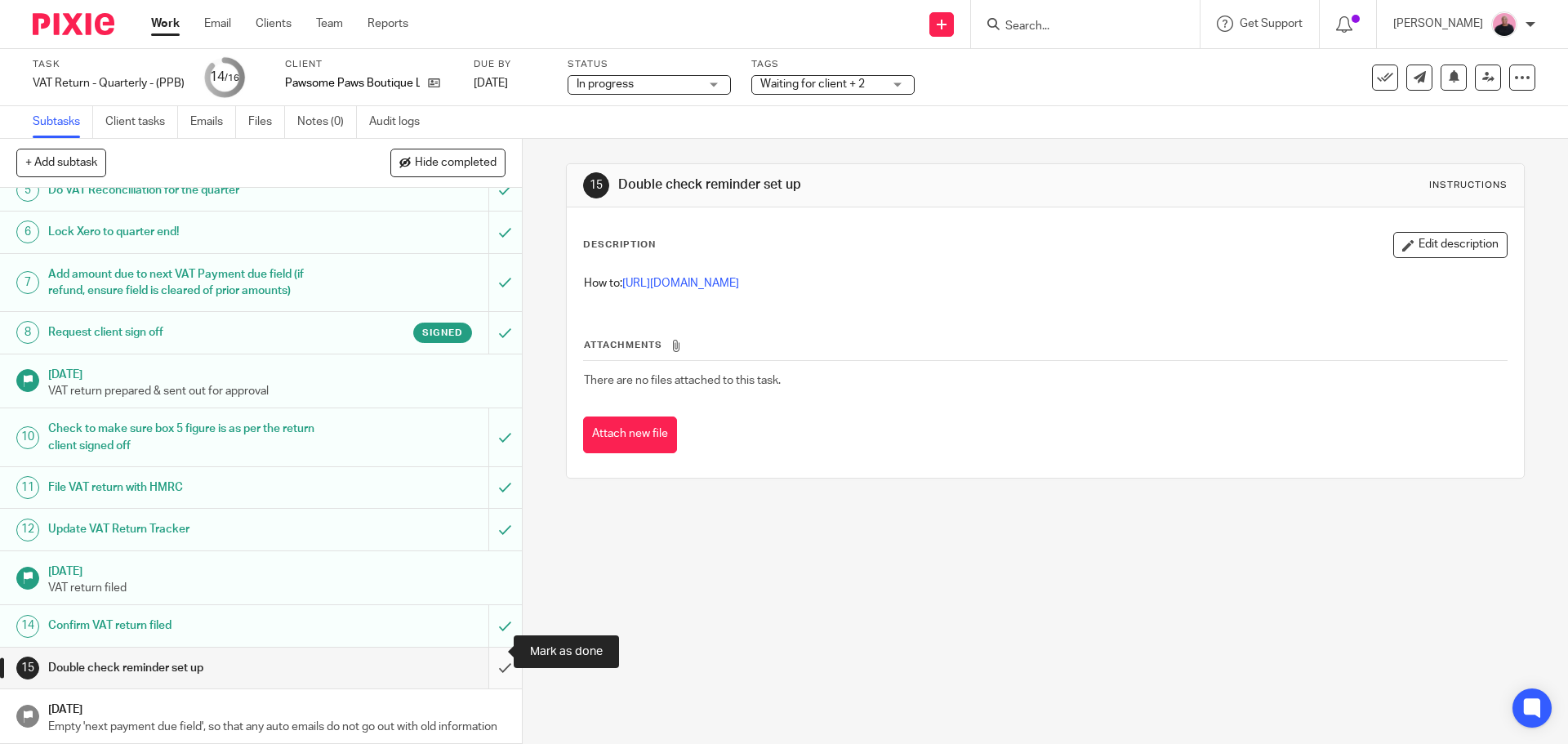
click at [488, 653] on input "submit" at bounding box center [260, 668] width 522 height 41
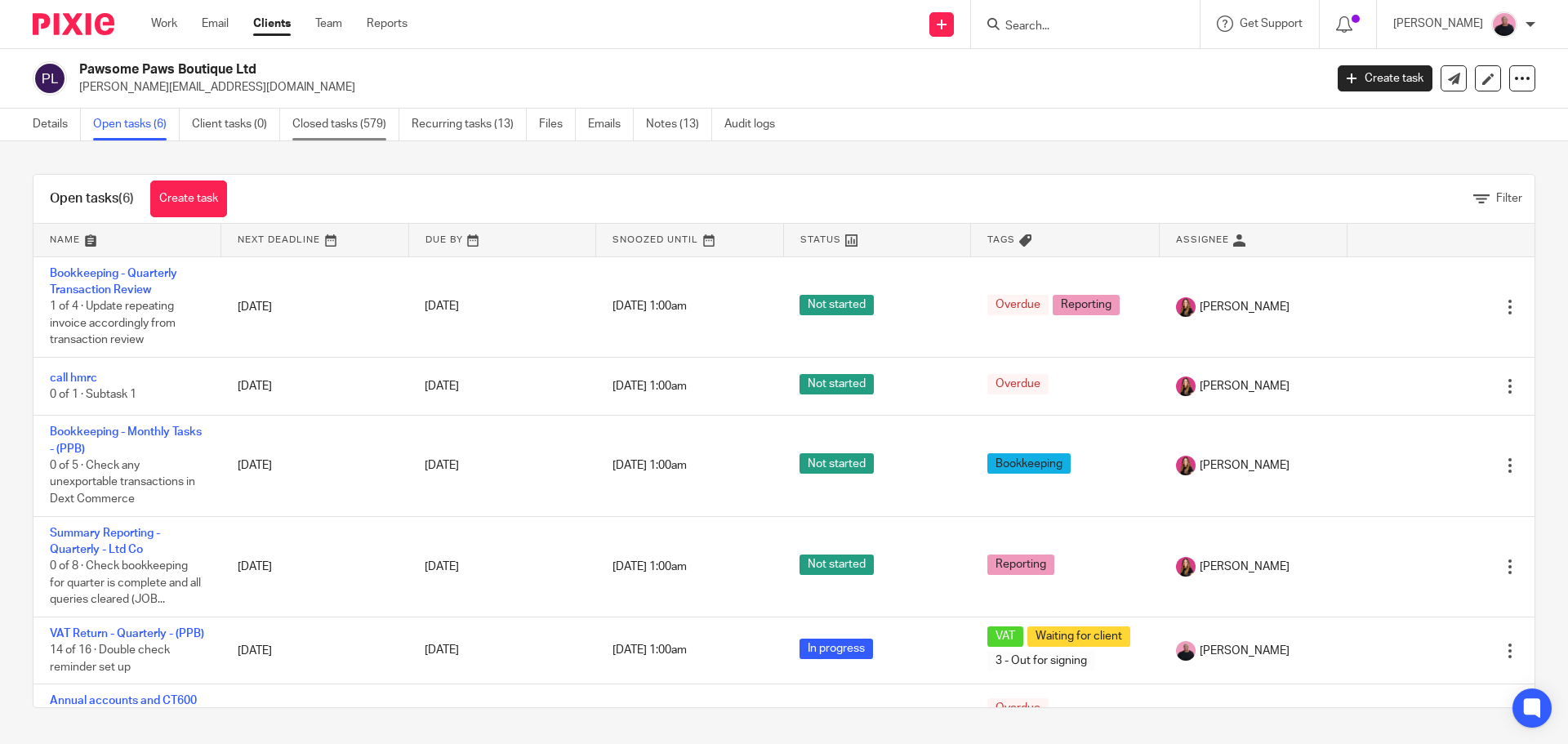
click at [332, 128] on link "Closed tasks (579)" at bounding box center [346, 124] width 107 height 32
click at [476, 122] on link "Recurring tasks (13)" at bounding box center [469, 124] width 116 height 32
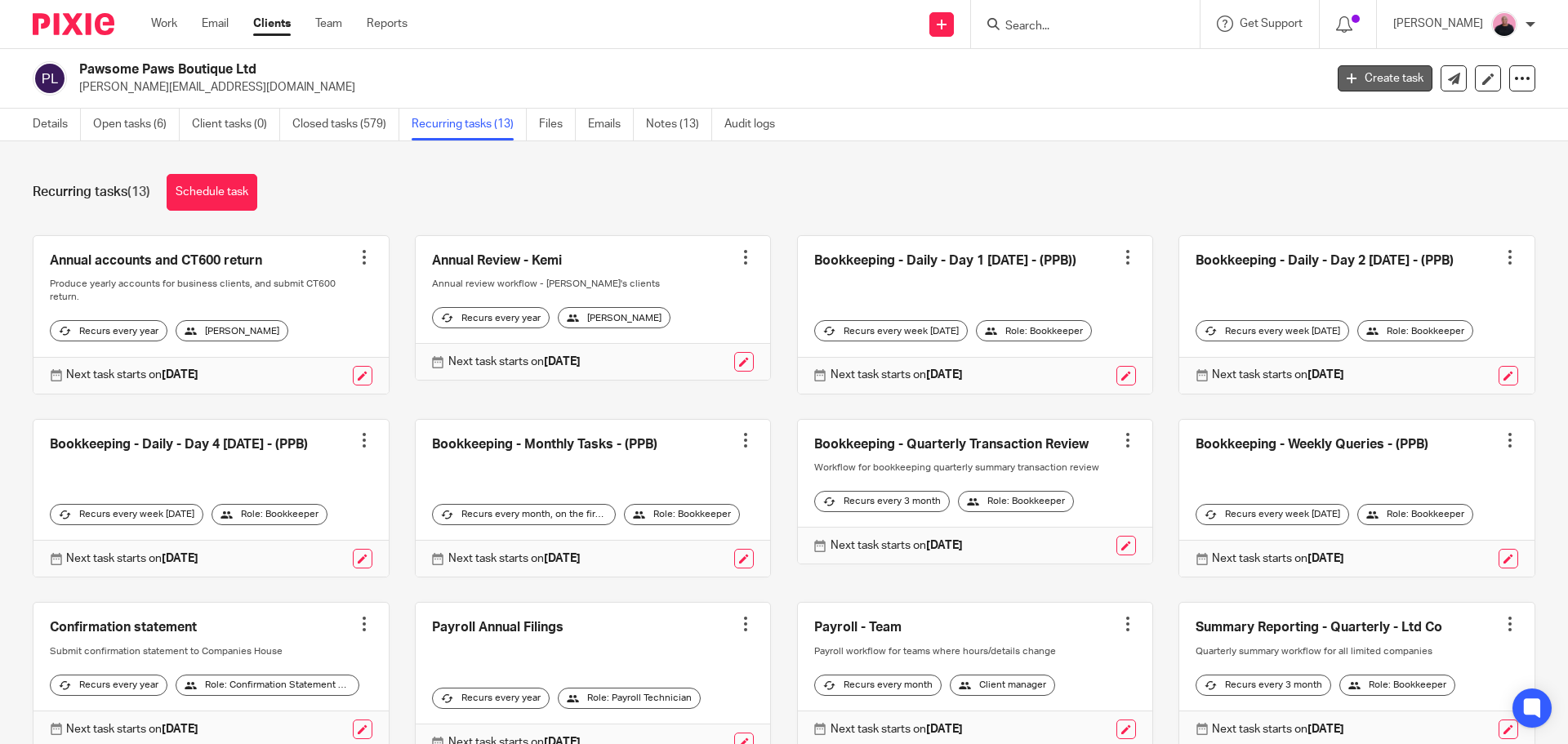
click at [1350, 85] on link "Create task" at bounding box center [1385, 78] width 94 height 26
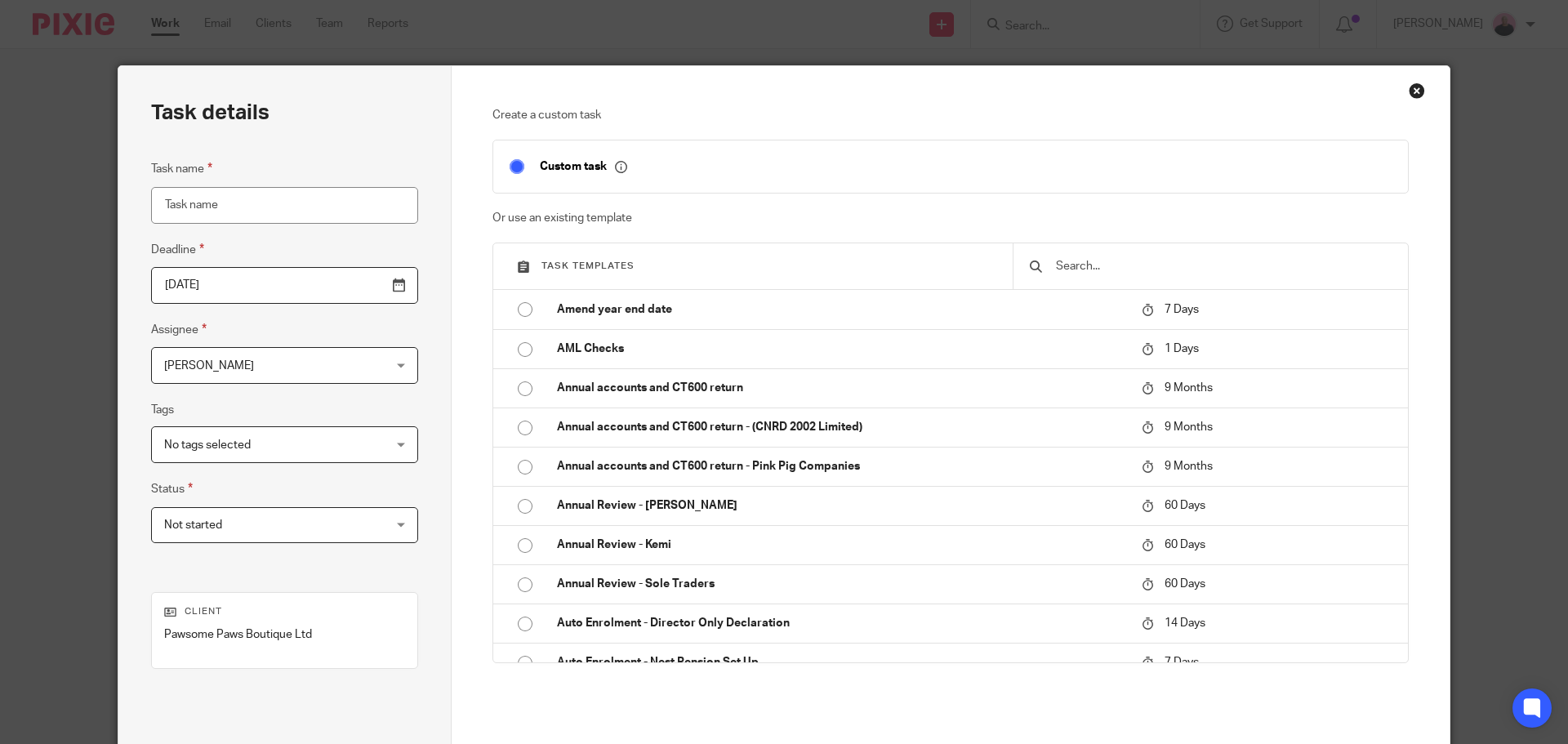
click at [699, 168] on div "Custom task" at bounding box center [597, 166] width 227 height 18
click at [272, 206] on input "Task name" at bounding box center [284, 205] width 267 height 37
type input "VAT Payment"
click at [764, 264] on h3 "Task templates" at bounding box center [757, 266] width 479 height 13
click at [1072, 272] on input "text" at bounding box center [1223, 266] width 337 height 18
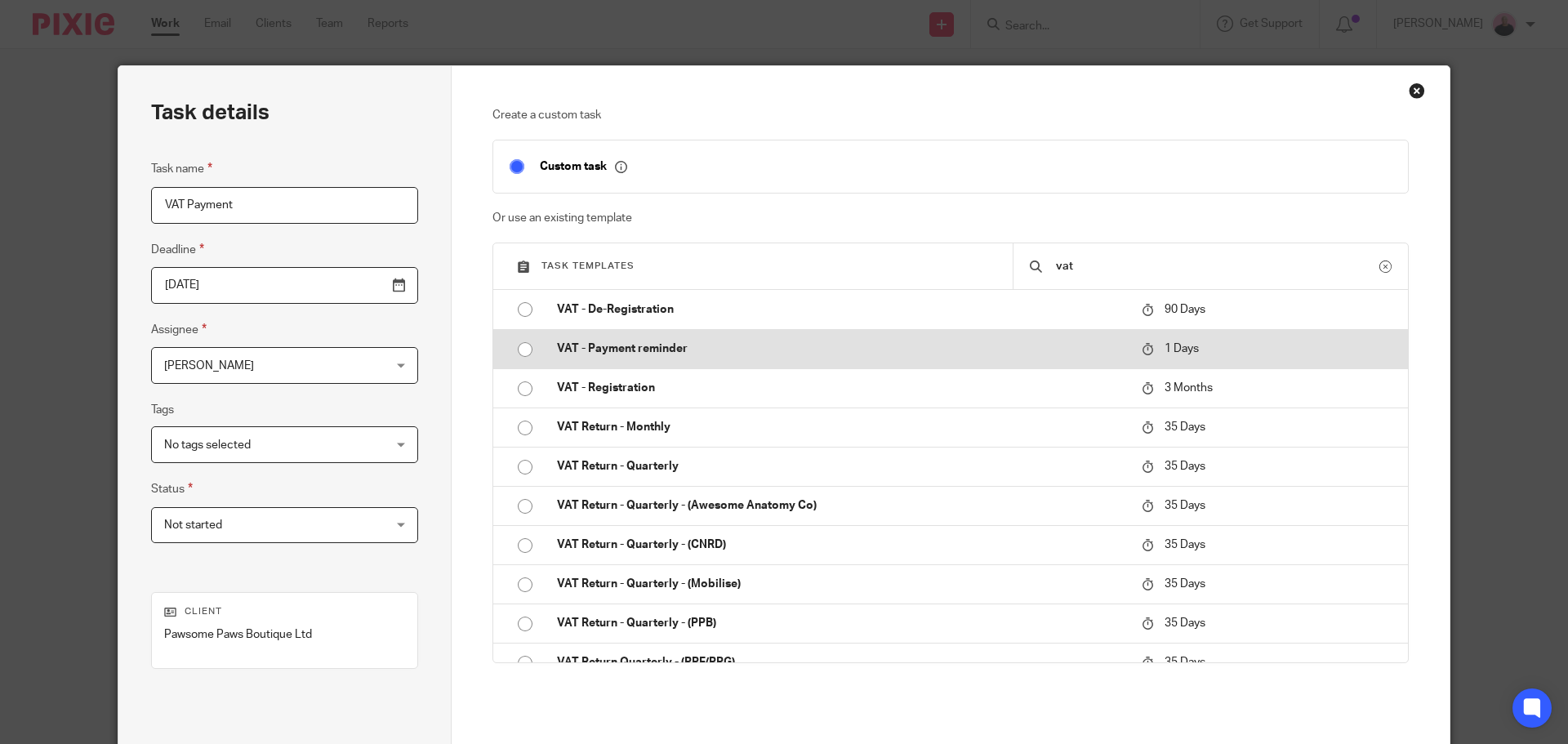
type input "vat"
click at [681, 347] on p "VAT - Payment reminder" at bounding box center [841, 349] width 569 height 17
type input "2025-08-14"
checkbox input "false"
radio input "true"
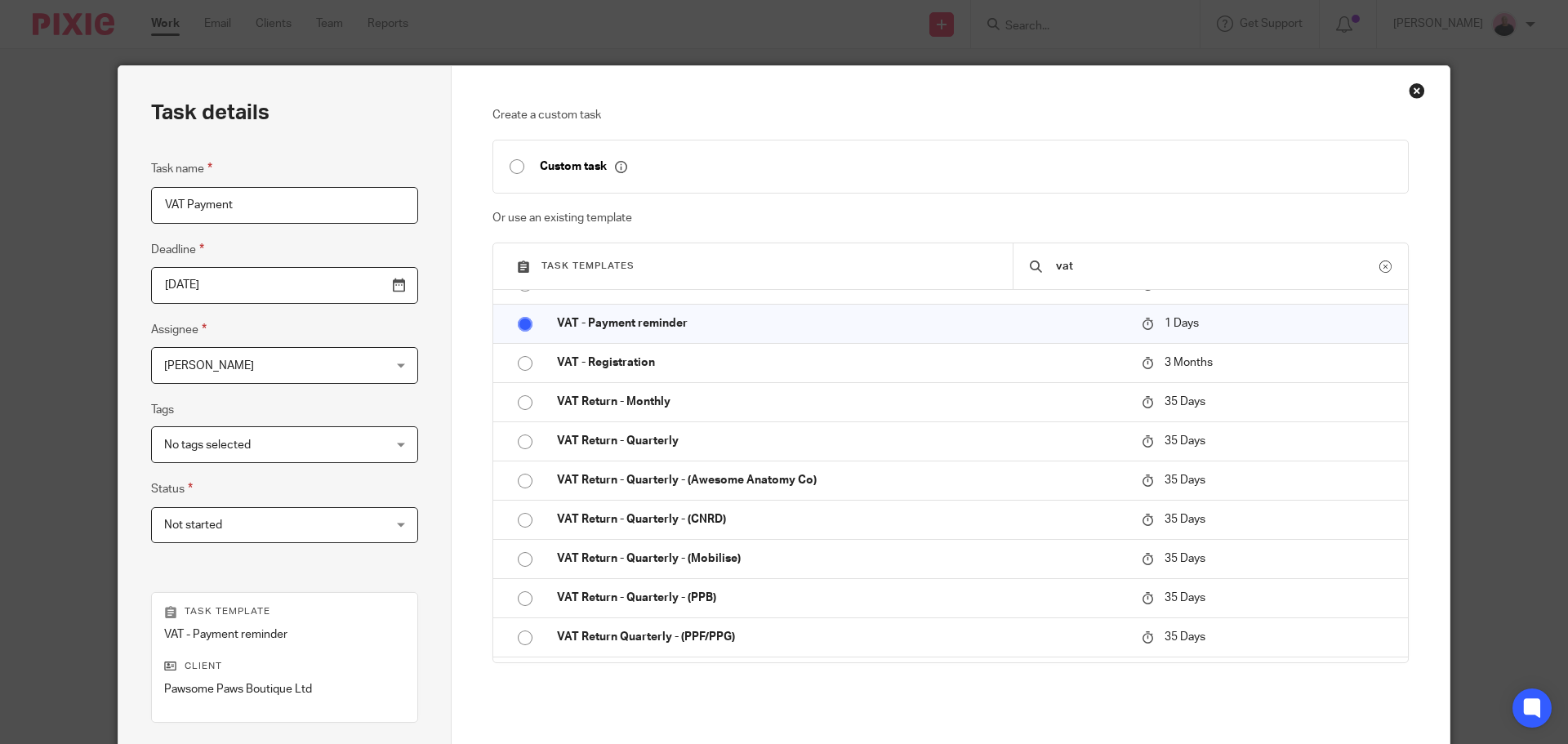
scroll to position [60, 0]
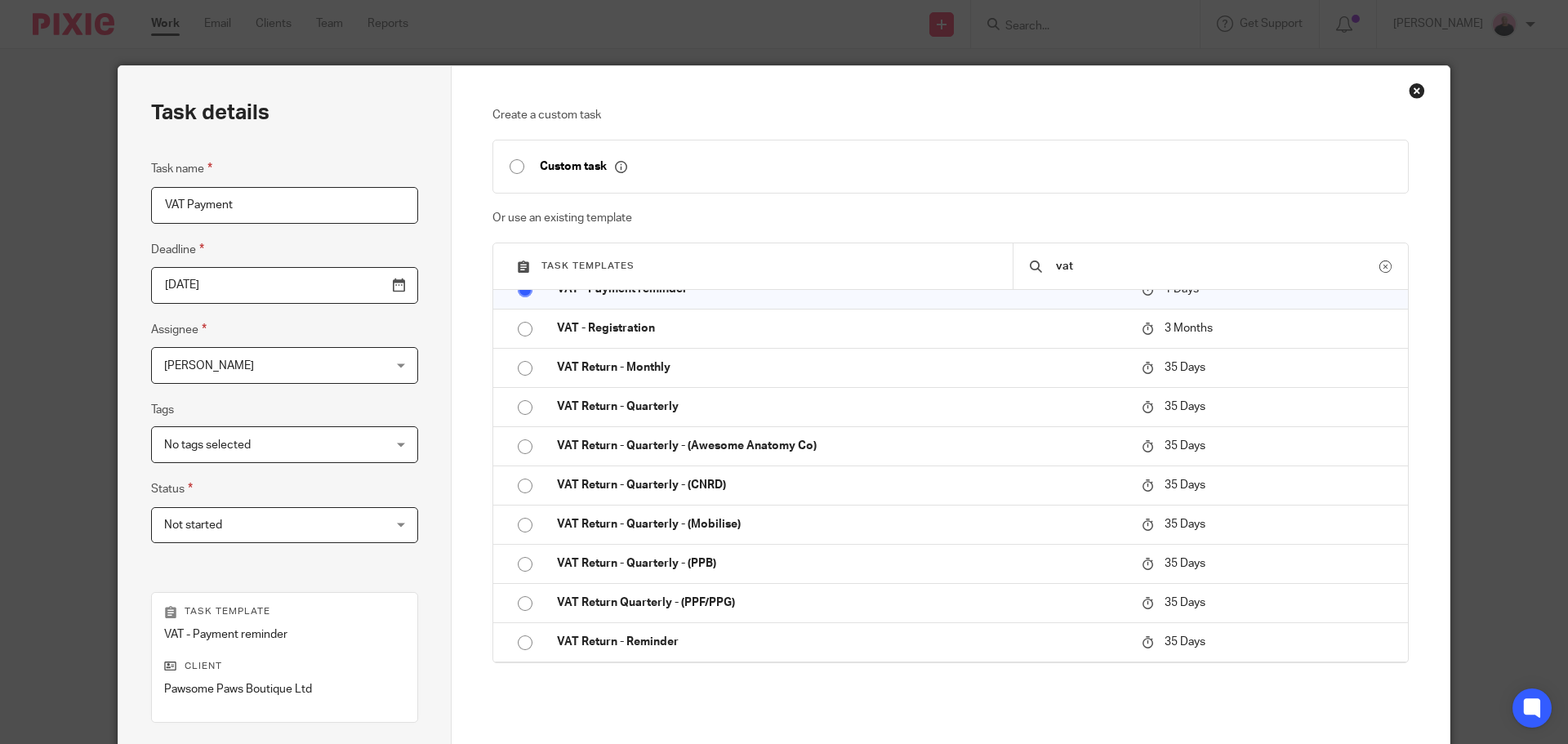
click at [1414, 92] on div "Close this dialog window" at bounding box center [1417, 91] width 17 height 17
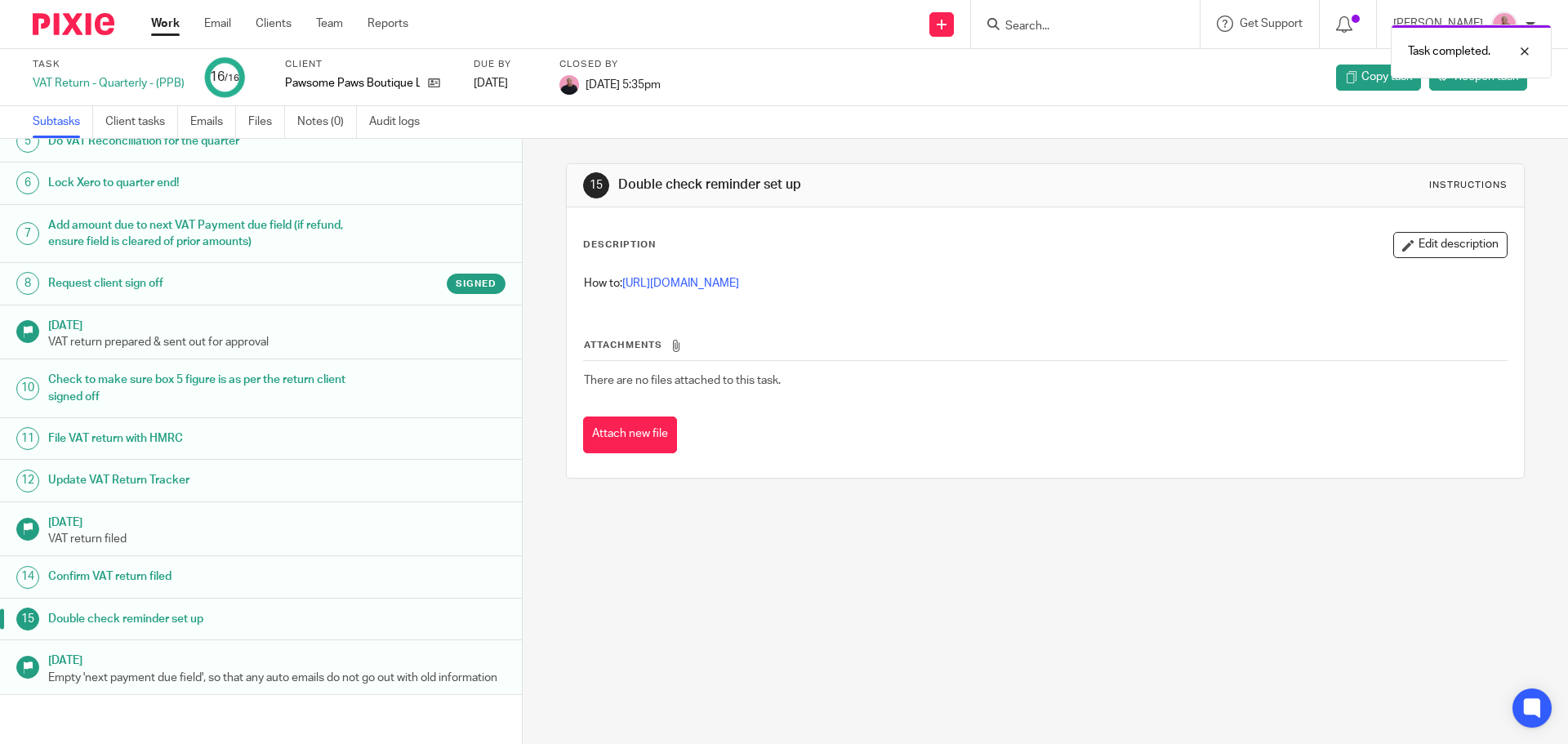
scroll to position [219, 0]
click at [167, 24] on link "Work" at bounding box center [165, 24] width 28 height 17
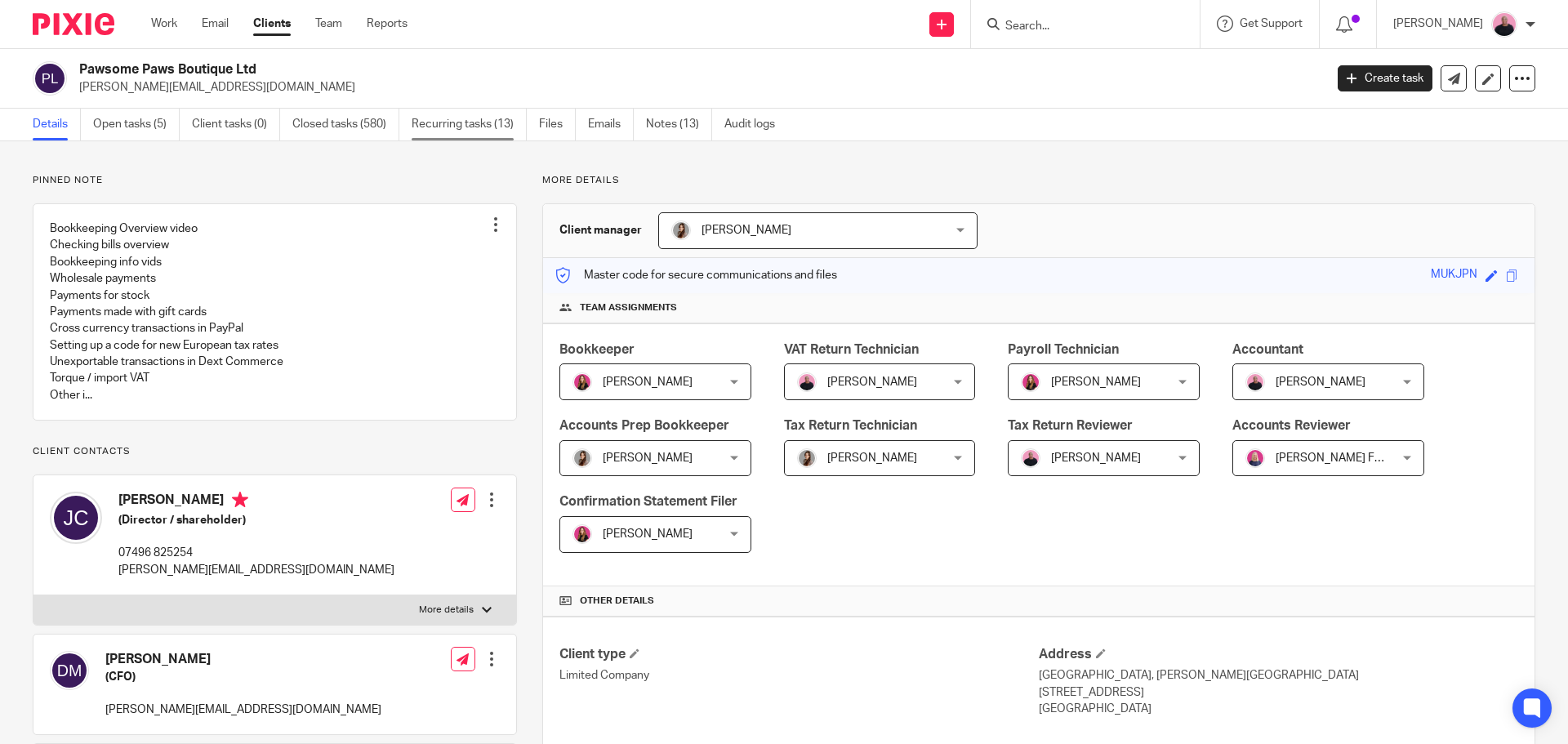
click at [471, 120] on link "Recurring tasks (13)" at bounding box center [469, 124] width 116 height 32
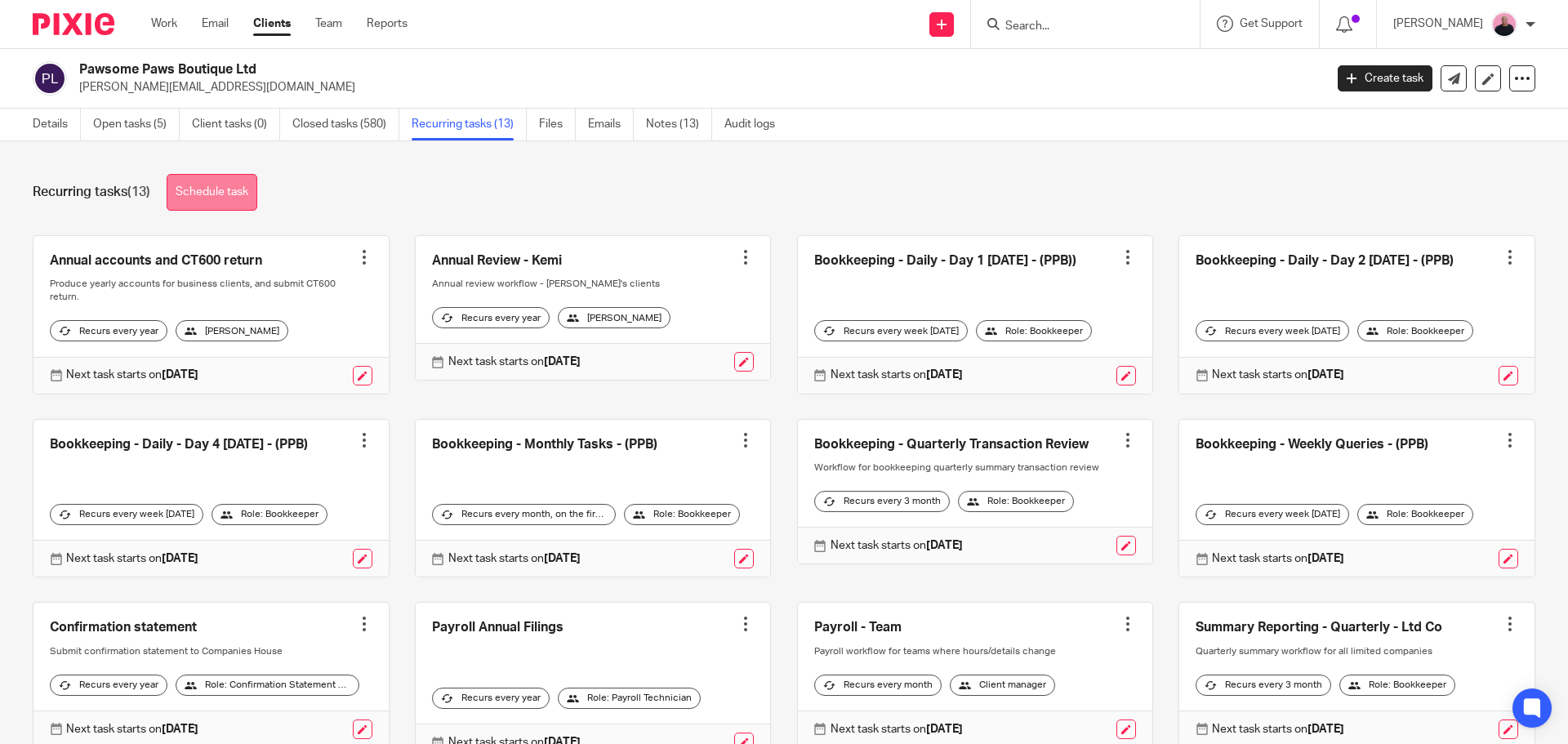
click at [247, 197] on link "Schedule task" at bounding box center [212, 193] width 91 height 37
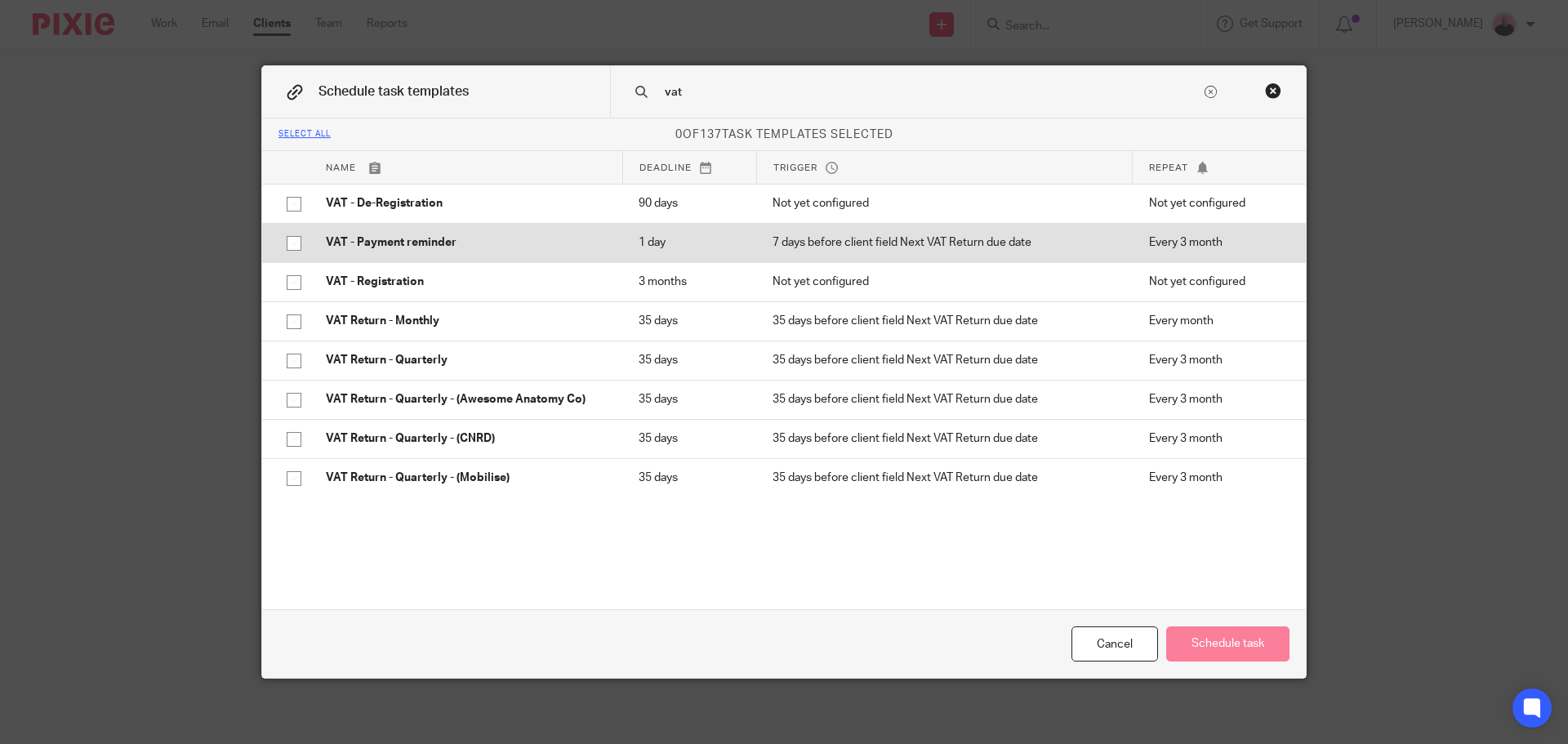
type input "vat"
click at [286, 244] on input "checkbox" at bounding box center [294, 243] width 31 height 31
checkbox input "true"
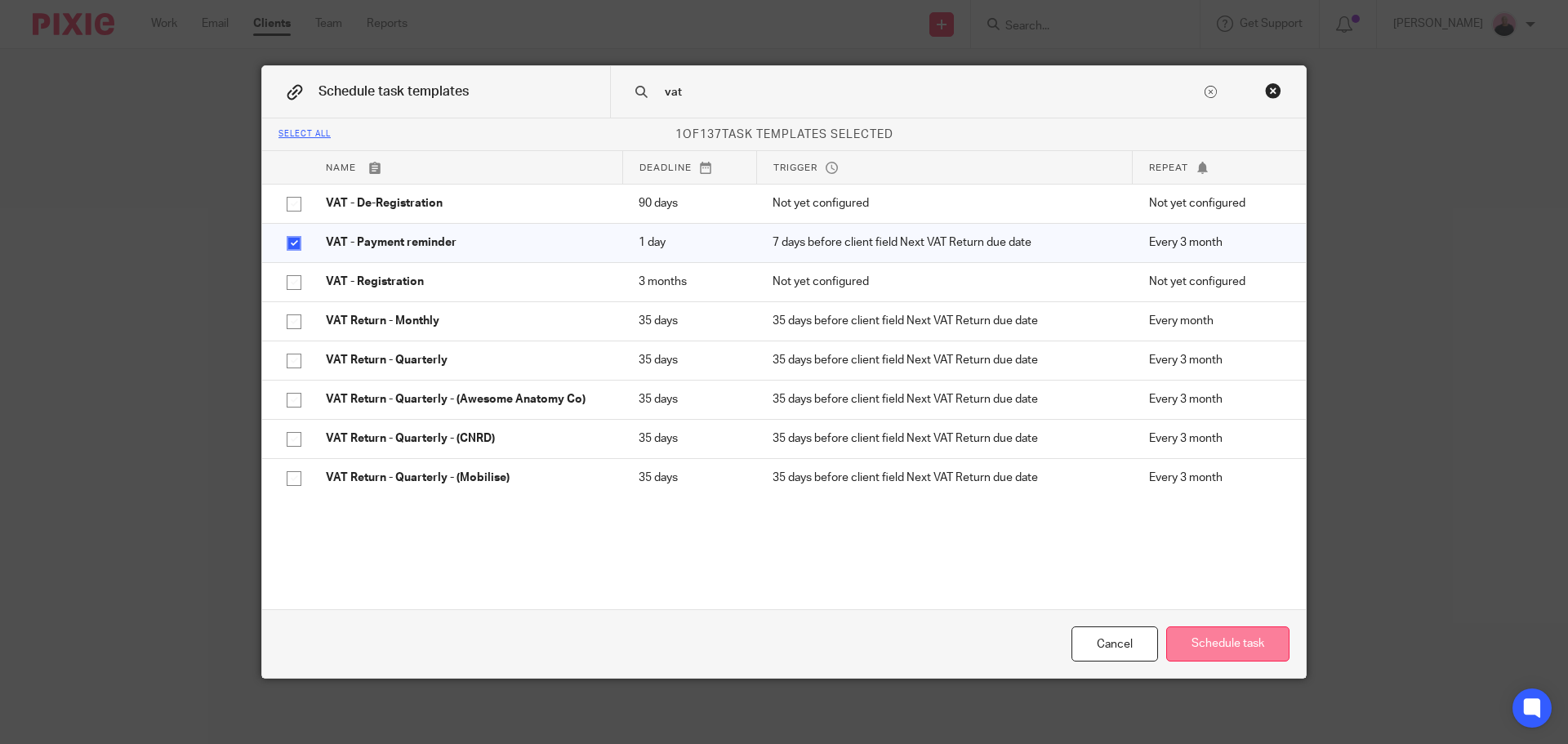
click at [1225, 656] on button "Schedule task" at bounding box center [1228, 644] width 123 height 35
